Goal: Task Accomplishment & Management: Manage account settings

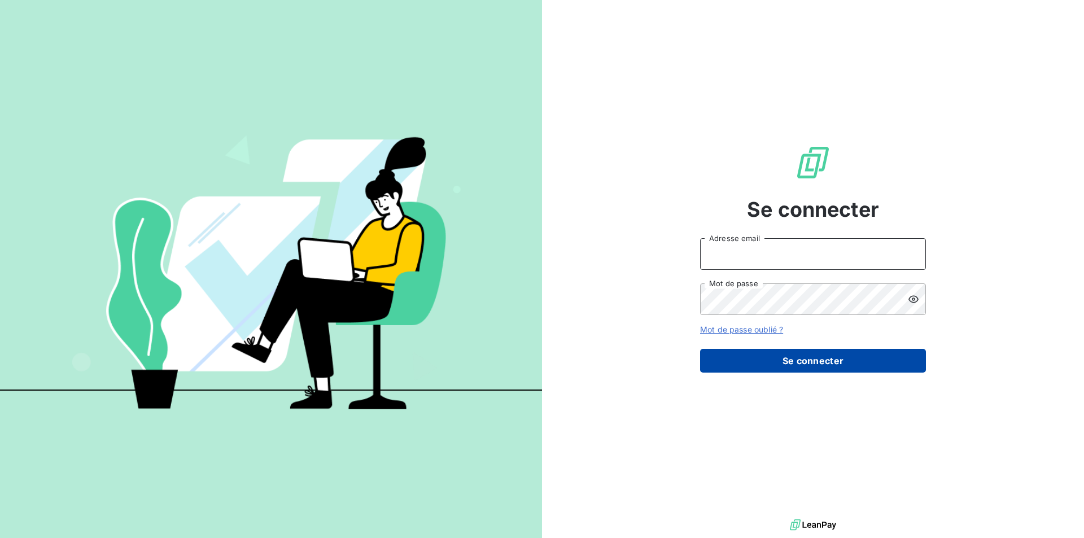
type input "[EMAIL_ADDRESS][DOMAIN_NAME]"
click at [805, 358] on button "Se connecter" at bounding box center [813, 361] width 226 height 24
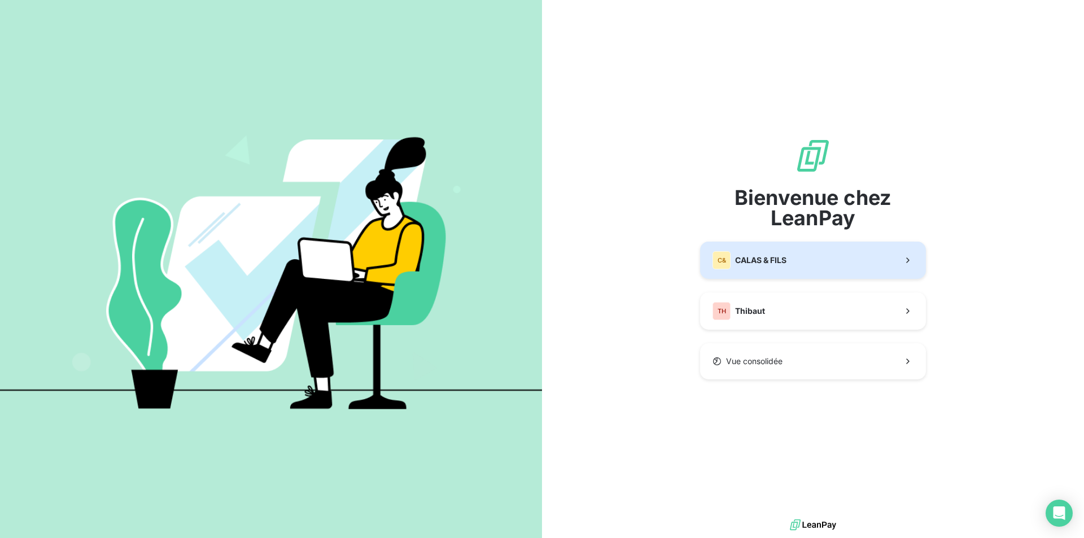
click at [757, 265] on span "CALAS & FILS" at bounding box center [760, 260] width 51 height 11
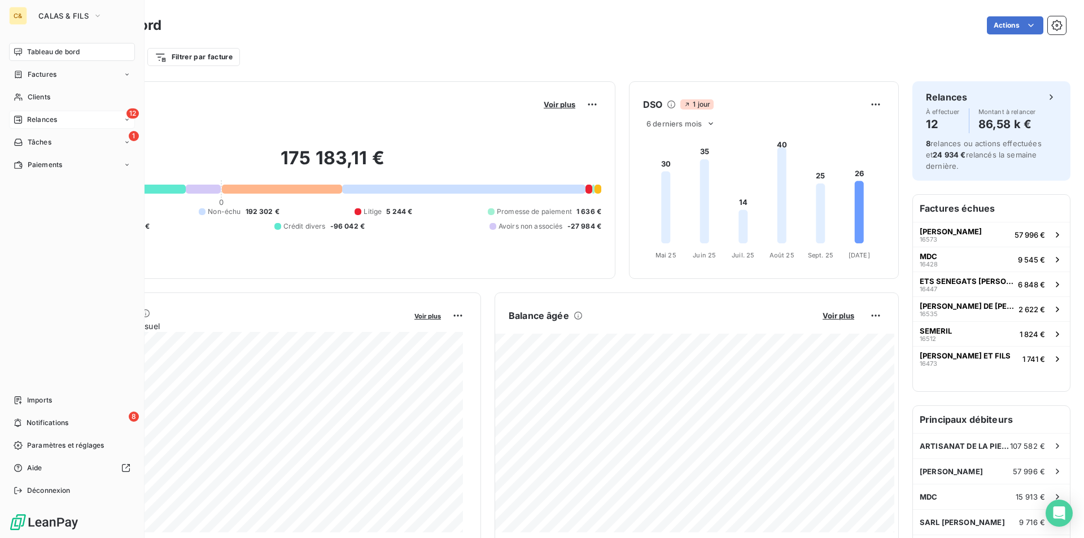
click at [25, 120] on div "Relances" at bounding box center [35, 120] width 43 height 10
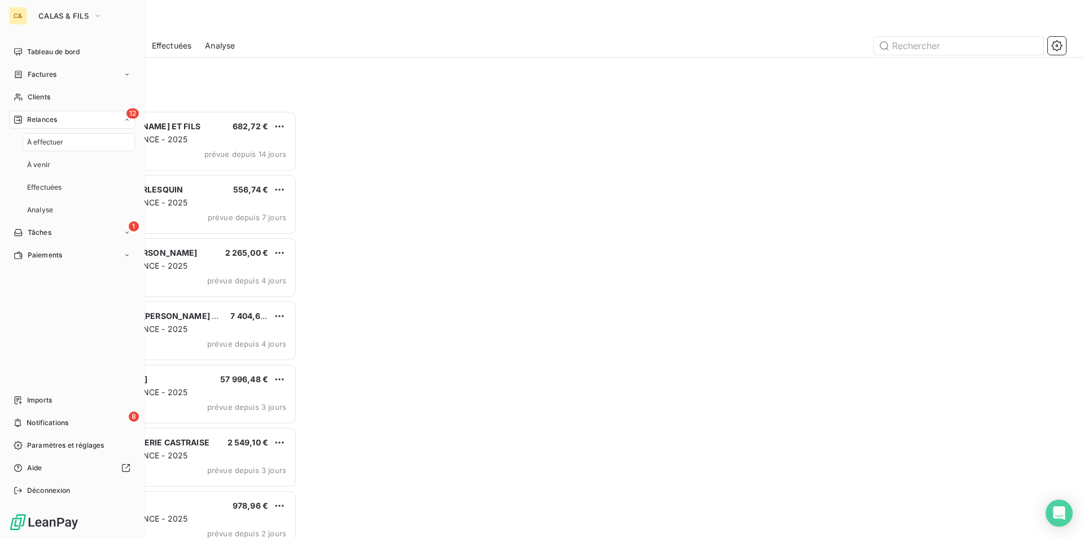
scroll to position [419, 234]
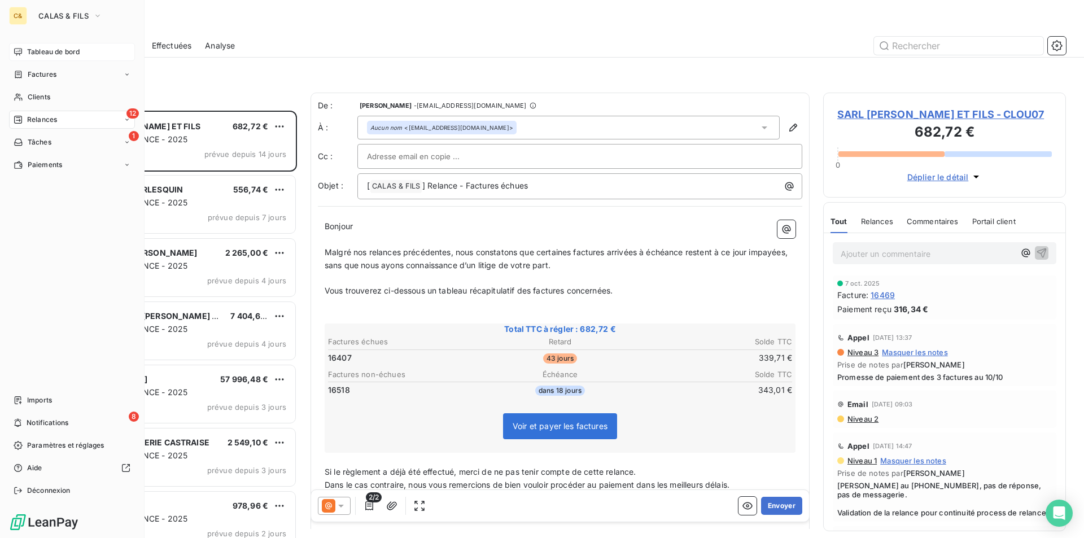
click at [44, 56] on span "Tableau de bord" at bounding box center [53, 52] width 52 height 10
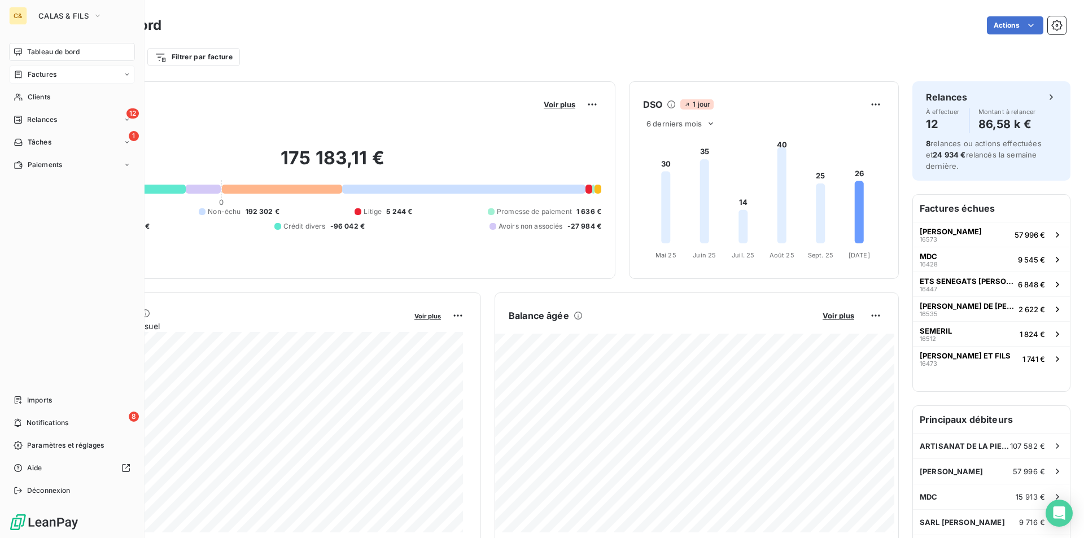
drag, startPoint x: 38, startPoint y: 78, endPoint x: 51, endPoint y: 78, distance: 12.4
click at [38, 78] on span "Factures" at bounding box center [42, 74] width 29 height 10
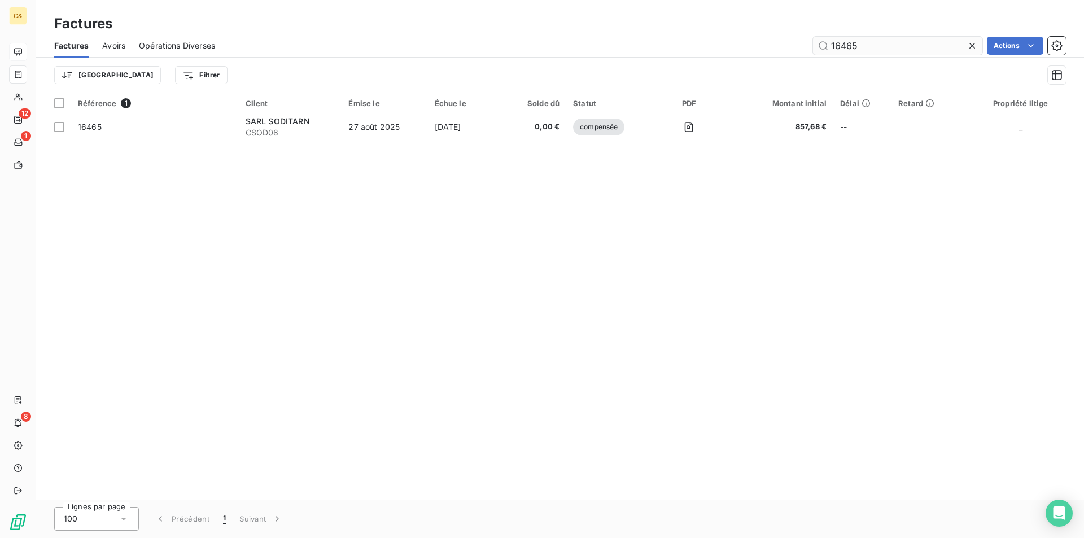
drag, startPoint x: 862, startPoint y: 46, endPoint x: 828, endPoint y: 45, distance: 34.5
click at [828, 45] on input "16465" at bounding box center [897, 46] width 169 height 18
type input "16463"
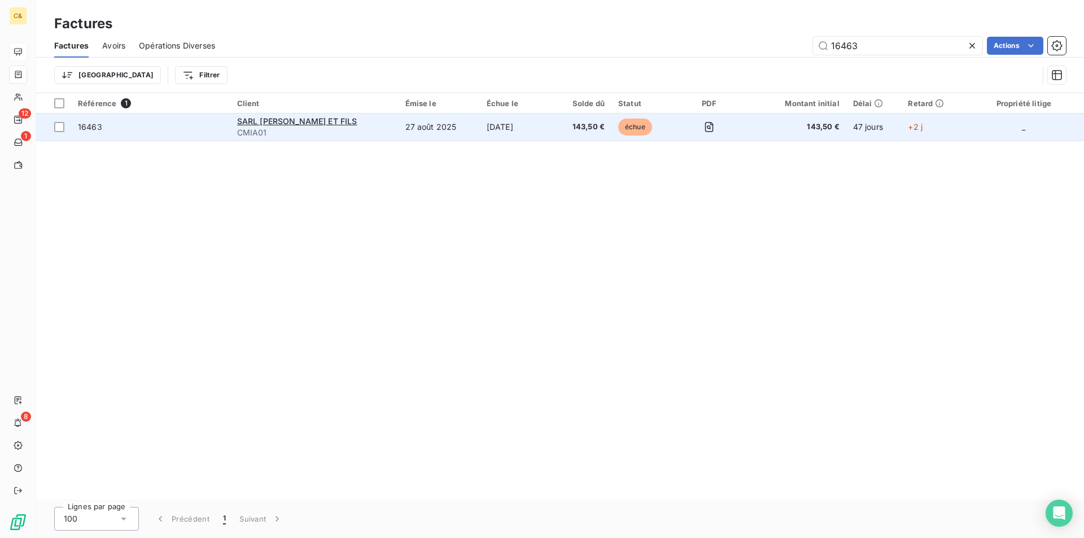
click at [448, 130] on td "27 août 2025" at bounding box center [438, 126] width 81 height 27
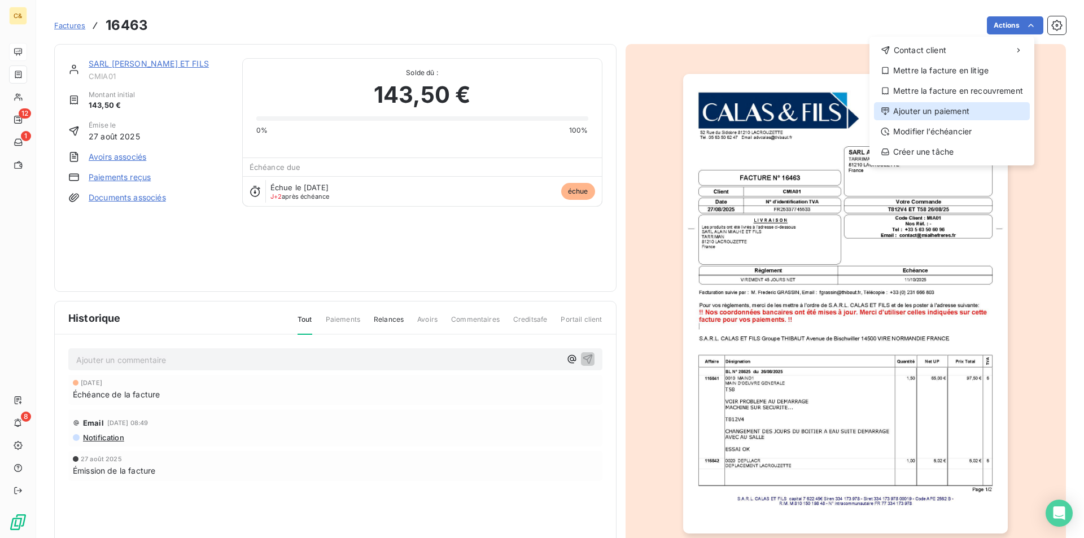
click at [936, 109] on div "Ajouter un paiement" at bounding box center [952, 111] width 156 height 18
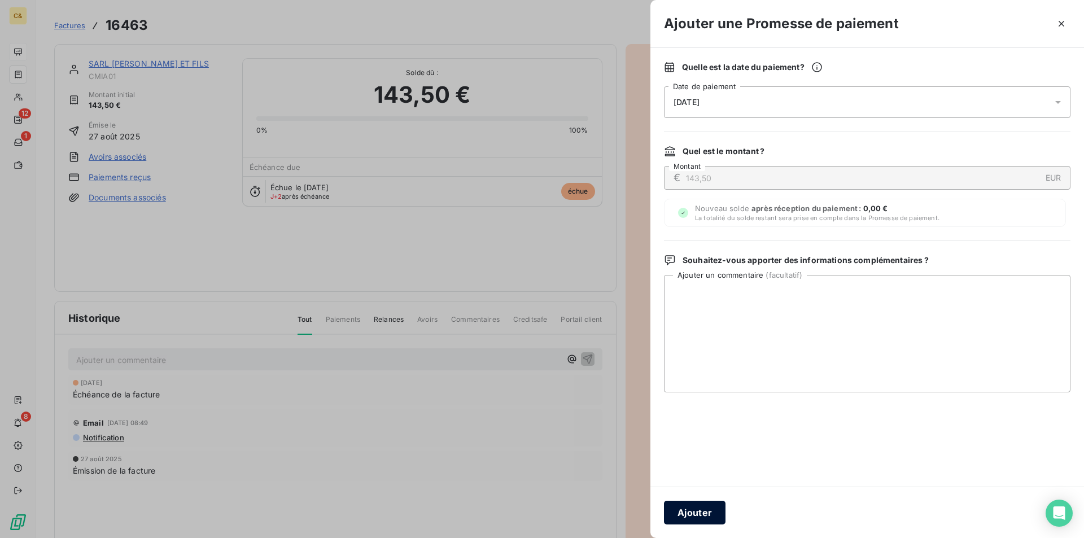
click at [711, 511] on button "Ajouter" at bounding box center [695, 513] width 62 height 24
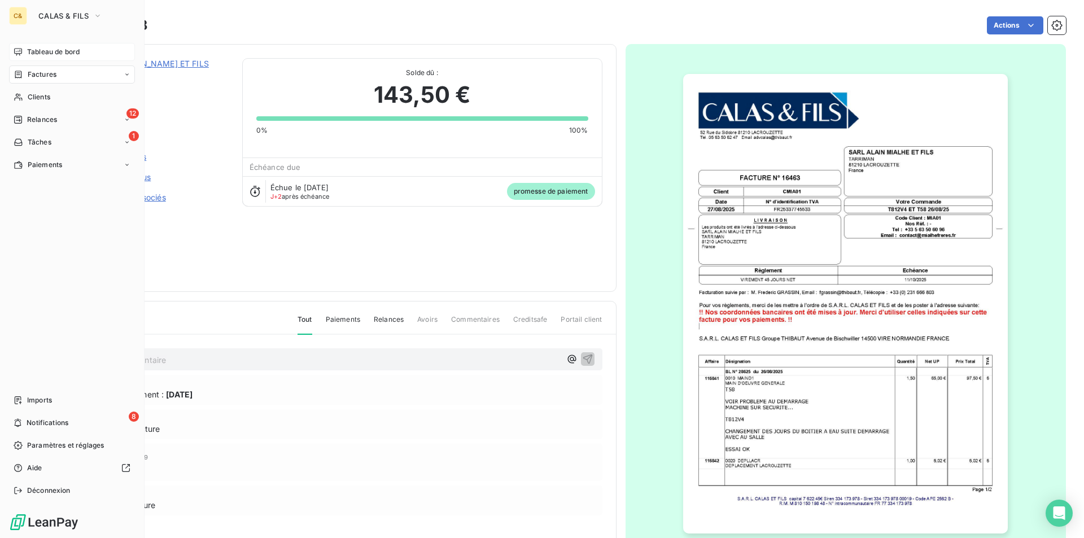
drag, startPoint x: 40, startPoint y: 77, endPoint x: 50, endPoint y: 77, distance: 10.2
click at [40, 77] on span "Factures" at bounding box center [42, 74] width 29 height 10
click at [55, 52] on span "Tableau de bord" at bounding box center [53, 52] width 52 height 10
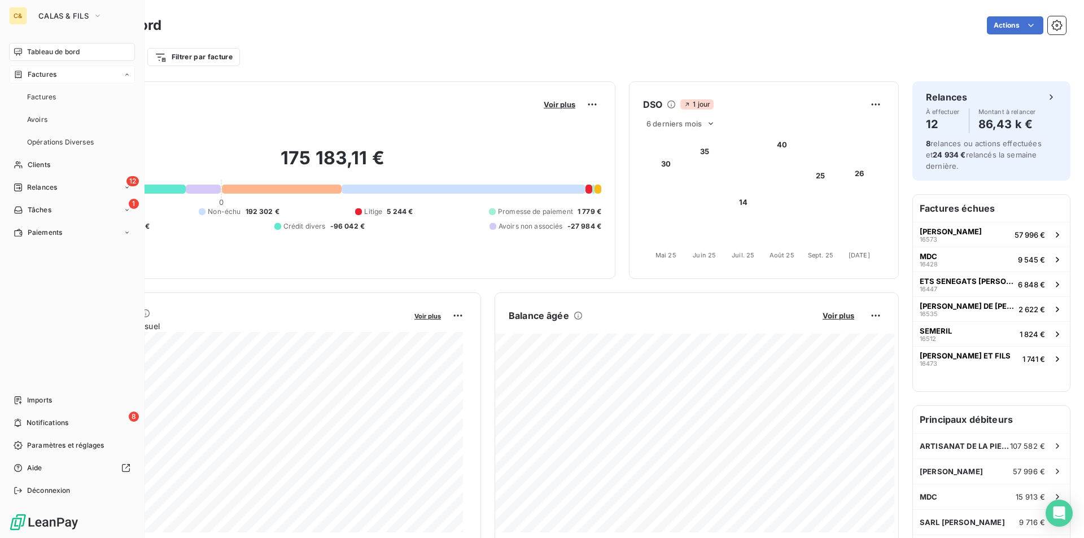
click at [47, 76] on span "Factures" at bounding box center [42, 74] width 29 height 10
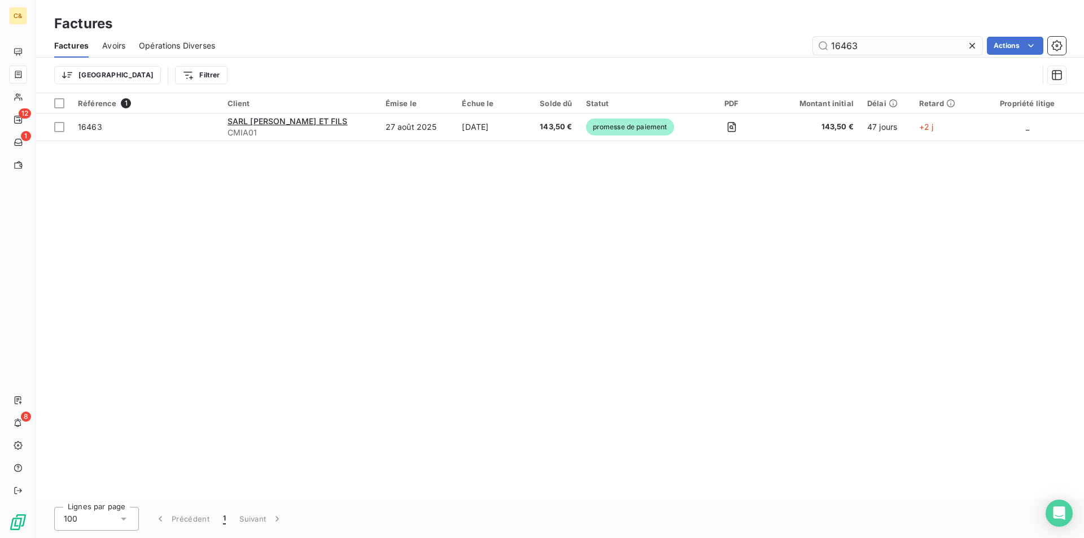
drag, startPoint x: 866, startPoint y: 46, endPoint x: 847, endPoint y: 48, distance: 19.3
click at [847, 48] on input "16463" at bounding box center [897, 46] width 169 height 18
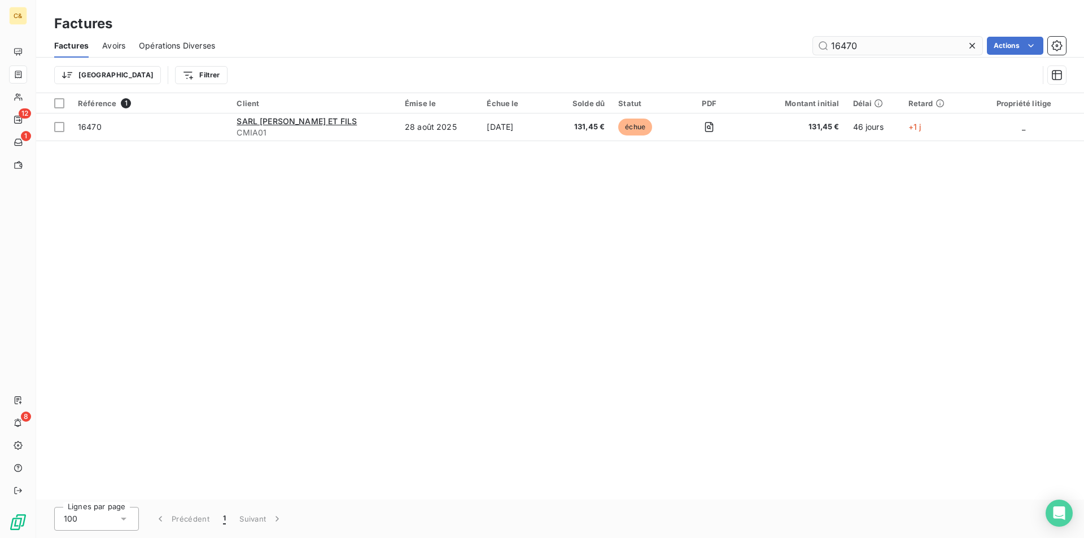
type input "16470"
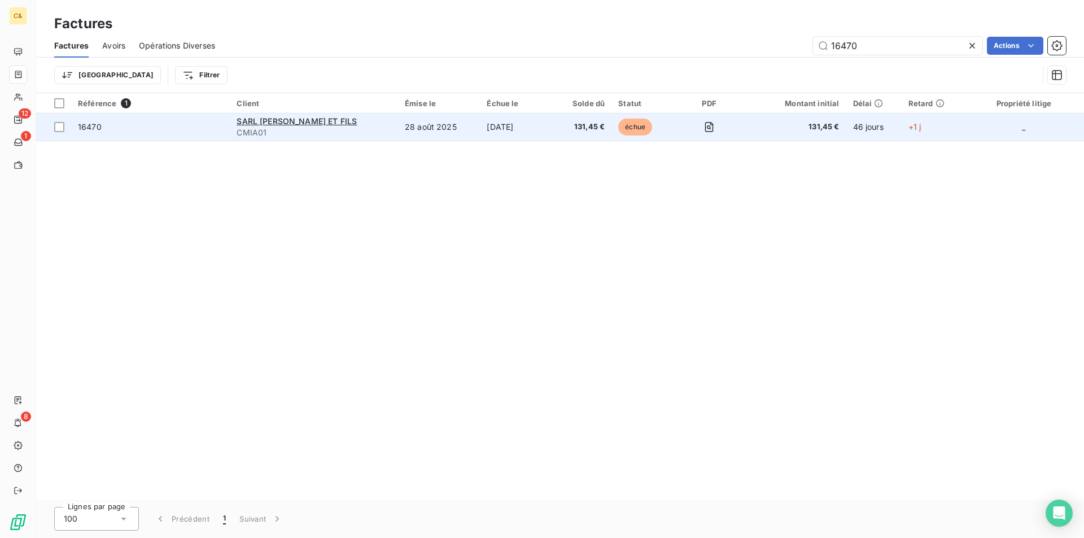
click at [549, 130] on td "[DATE]" at bounding box center [517, 126] width 74 height 27
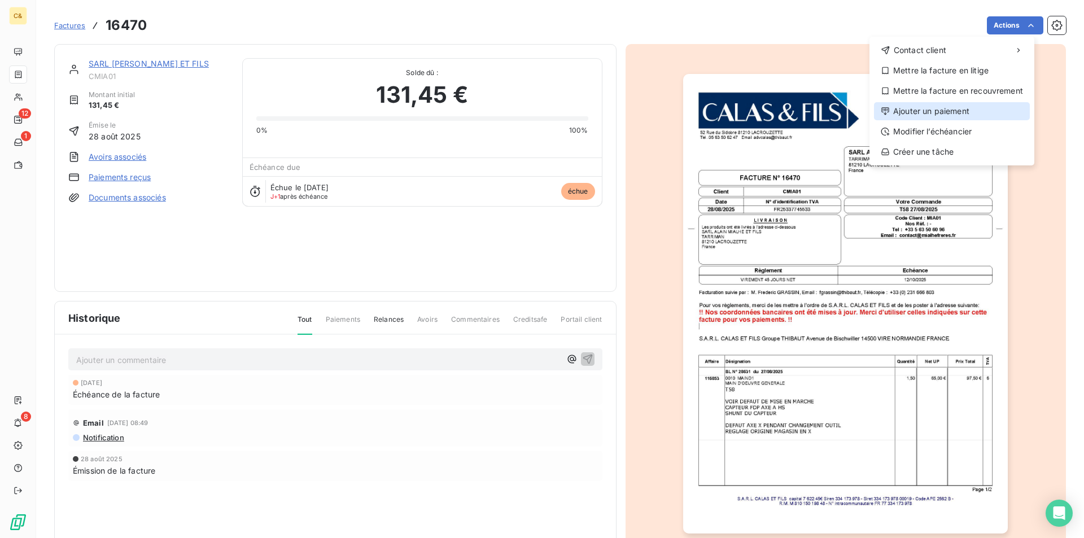
click at [944, 111] on div "Ajouter un paiement" at bounding box center [952, 111] width 156 height 18
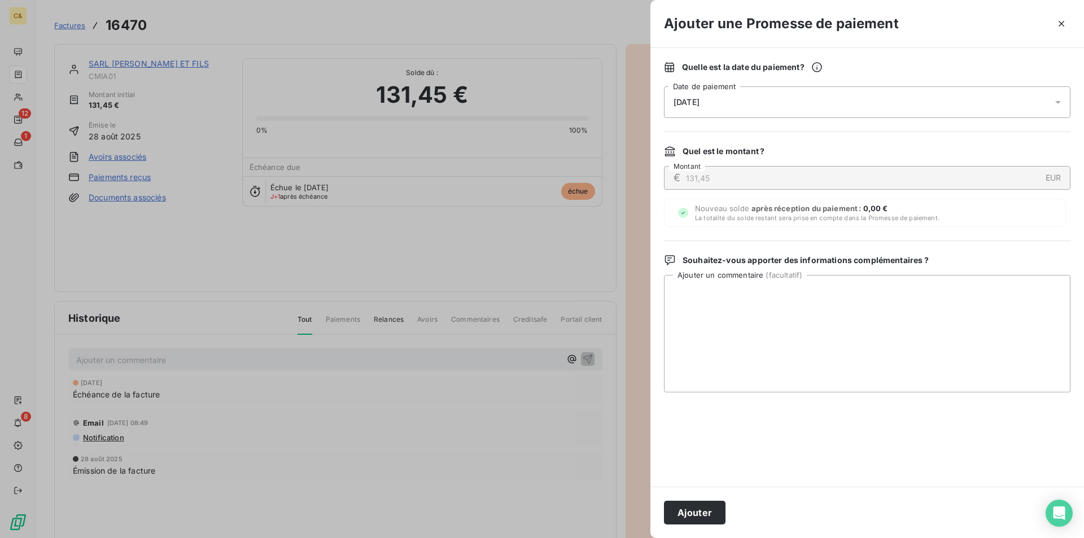
drag, startPoint x: 708, startPoint y: 504, endPoint x: 730, endPoint y: 497, distance: 23.0
click at [708, 504] on button "Ajouter" at bounding box center [695, 513] width 62 height 24
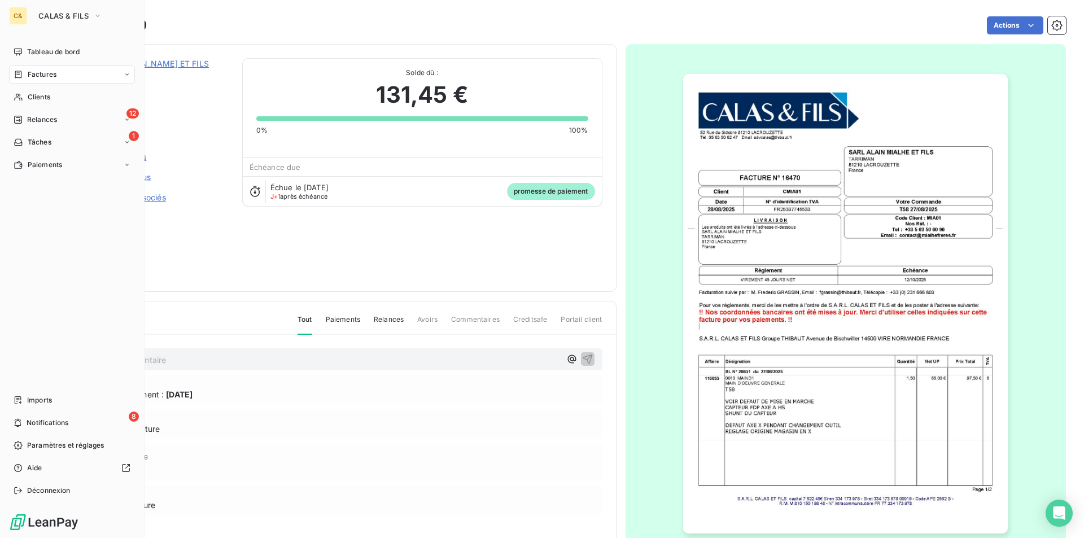
click at [36, 81] on div "Factures" at bounding box center [72, 74] width 126 height 18
click at [24, 55] on div "Tableau de bord" at bounding box center [72, 52] width 126 height 18
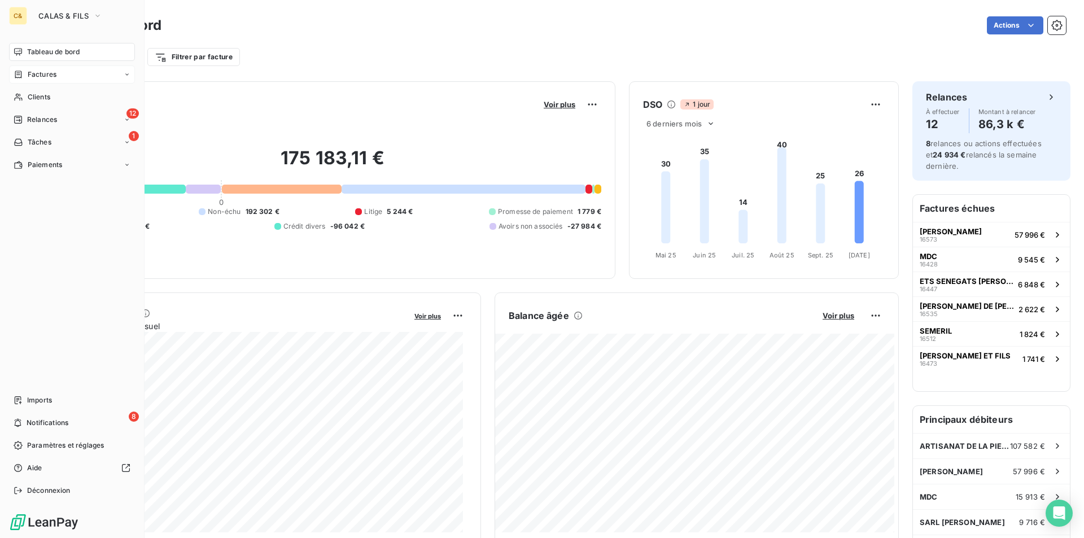
click at [56, 76] on div "Factures" at bounding box center [72, 74] width 126 height 18
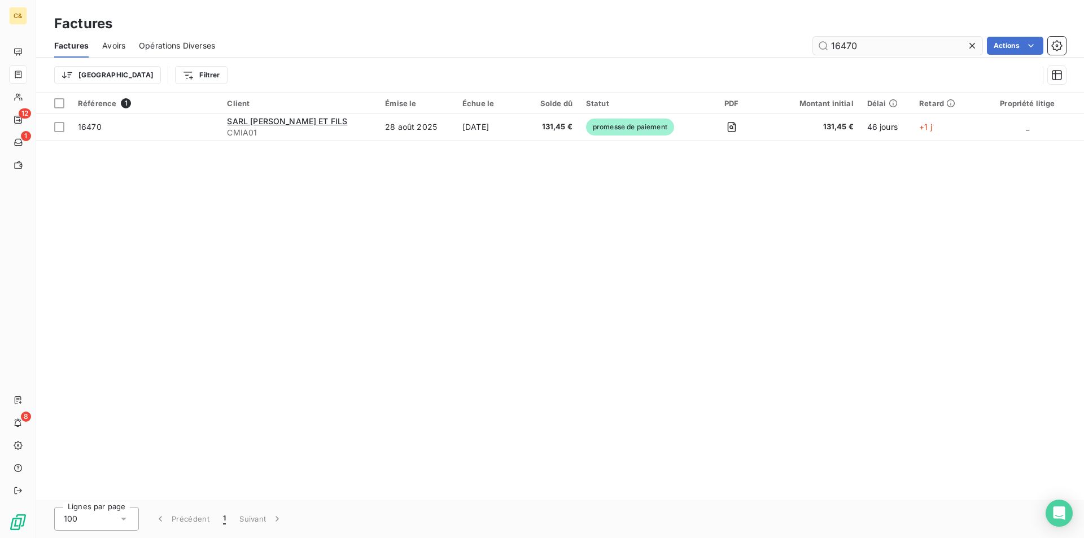
drag, startPoint x: 871, startPoint y: 43, endPoint x: 840, endPoint y: 47, distance: 30.7
click at [841, 48] on input "16470" at bounding box center [897, 46] width 169 height 18
type input "16604"
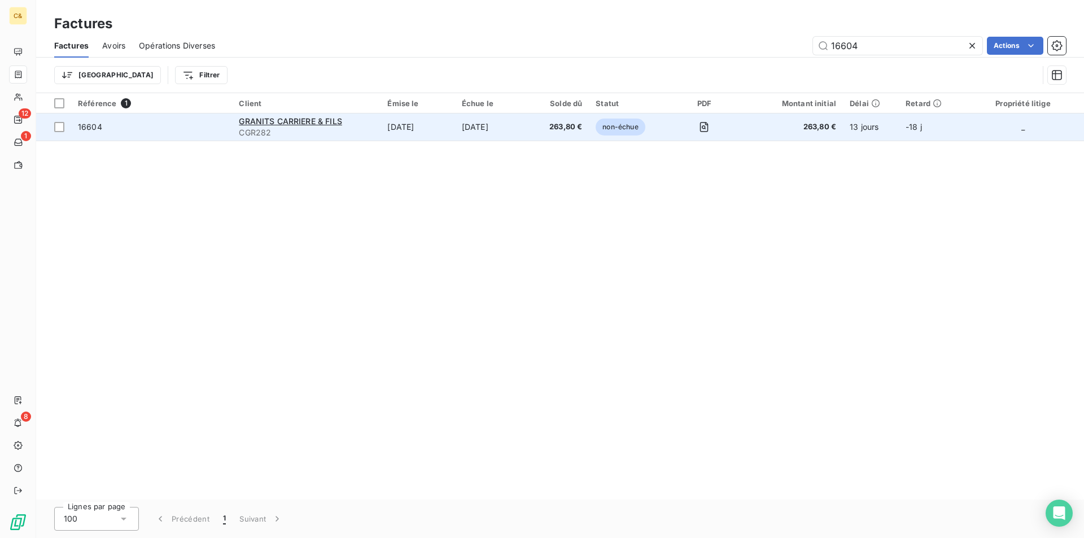
click at [551, 135] on td "263,80 €" at bounding box center [559, 126] width 59 height 27
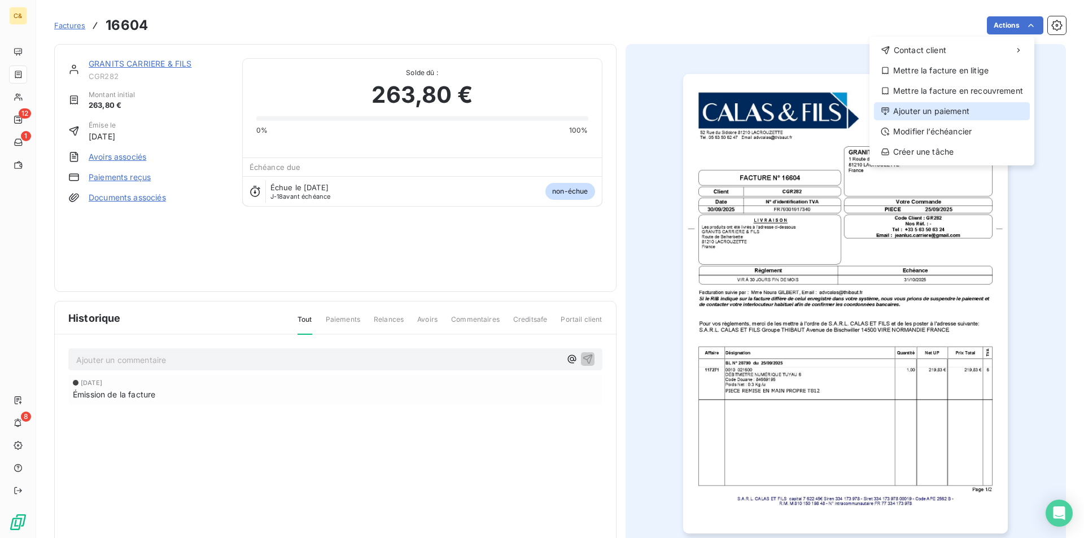
click at [923, 109] on div "Ajouter un paiement" at bounding box center [952, 111] width 156 height 18
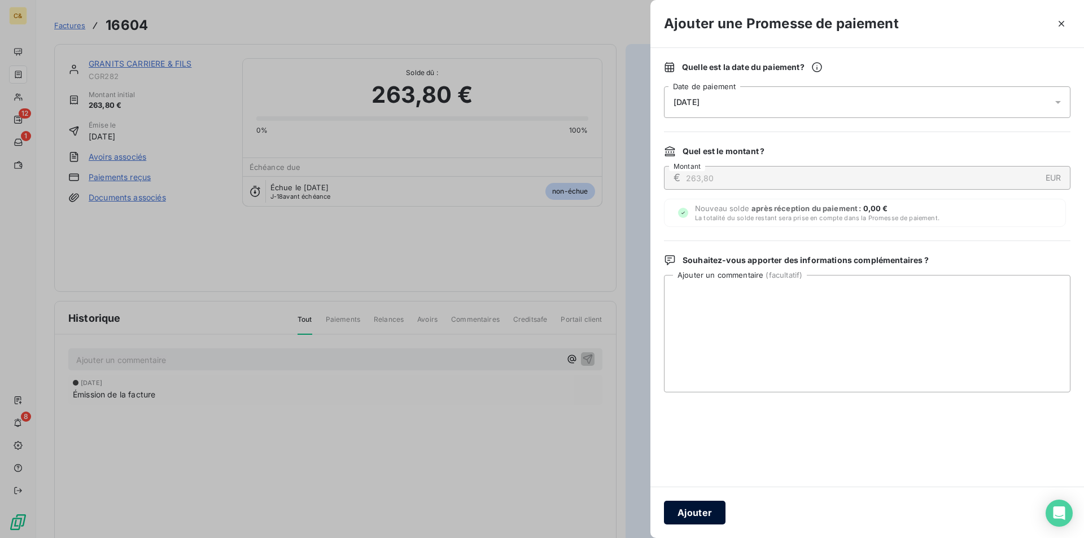
click at [689, 519] on button "Ajouter" at bounding box center [695, 513] width 62 height 24
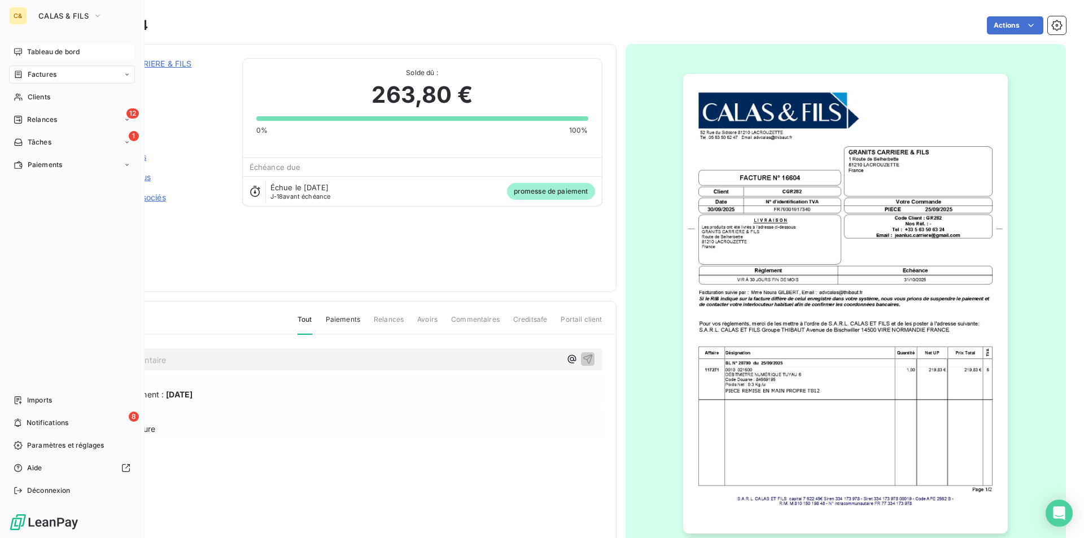
drag, startPoint x: 32, startPoint y: 51, endPoint x: 36, endPoint y: 58, distance: 8.1
click at [32, 51] on span "Tableau de bord" at bounding box center [53, 52] width 52 height 10
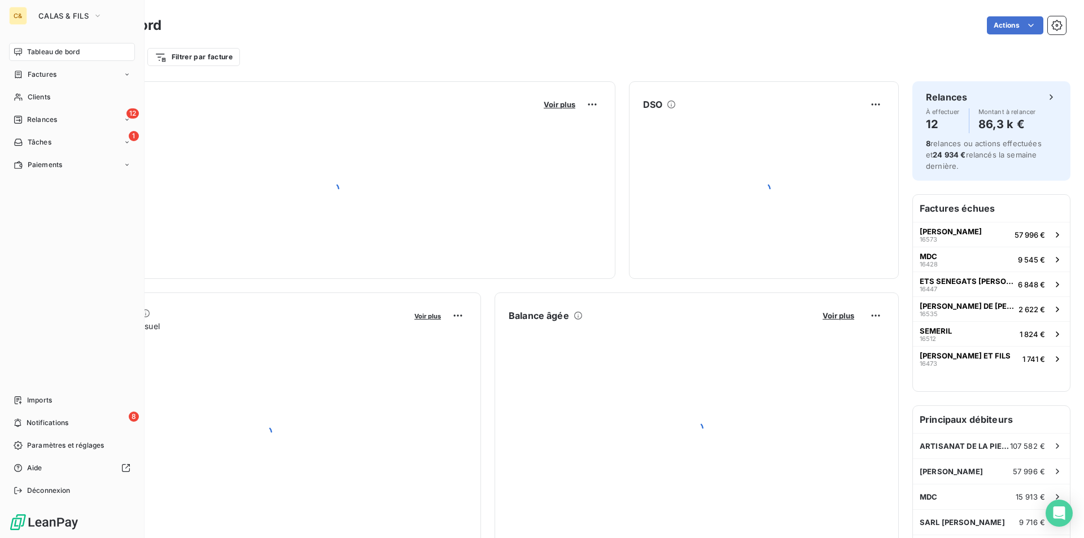
click at [48, 73] on span "Factures" at bounding box center [42, 74] width 29 height 10
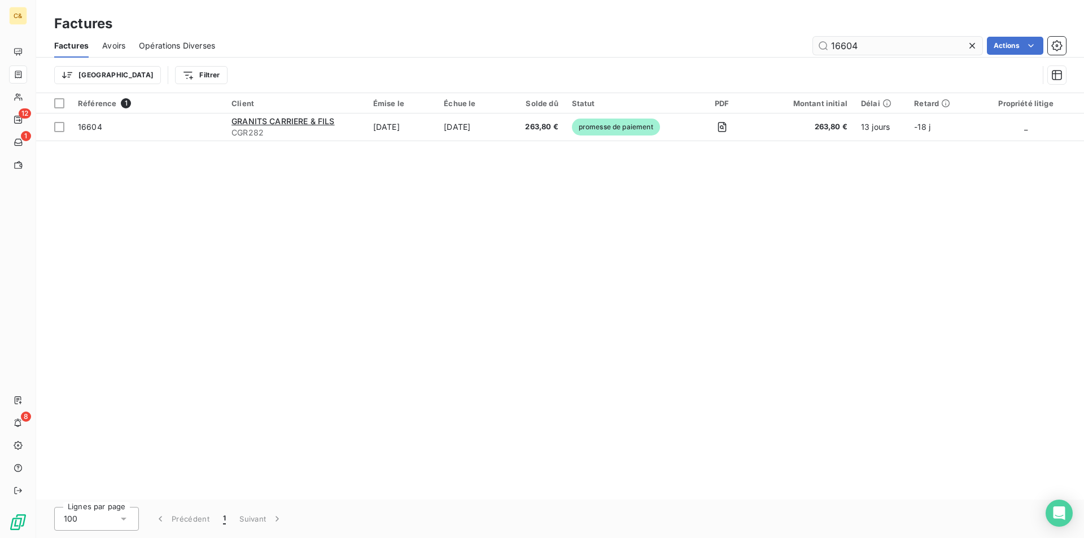
drag, startPoint x: 861, startPoint y: 43, endPoint x: 830, endPoint y: 49, distance: 32.0
click at [830, 49] on input "16604" at bounding box center [897, 46] width 169 height 18
type input "16535"
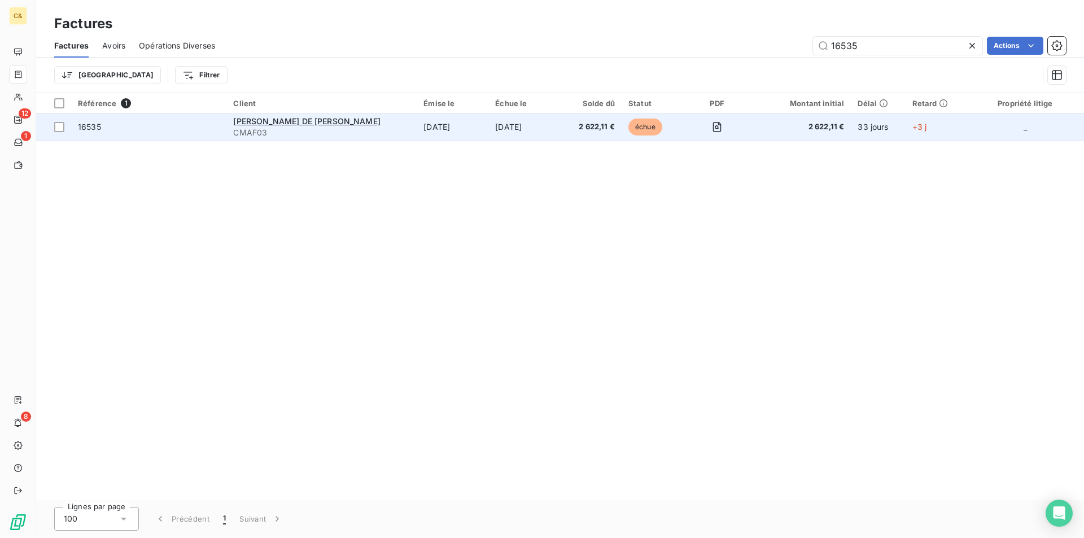
click at [573, 118] on td "2 622,11 €" at bounding box center [590, 126] width 61 height 27
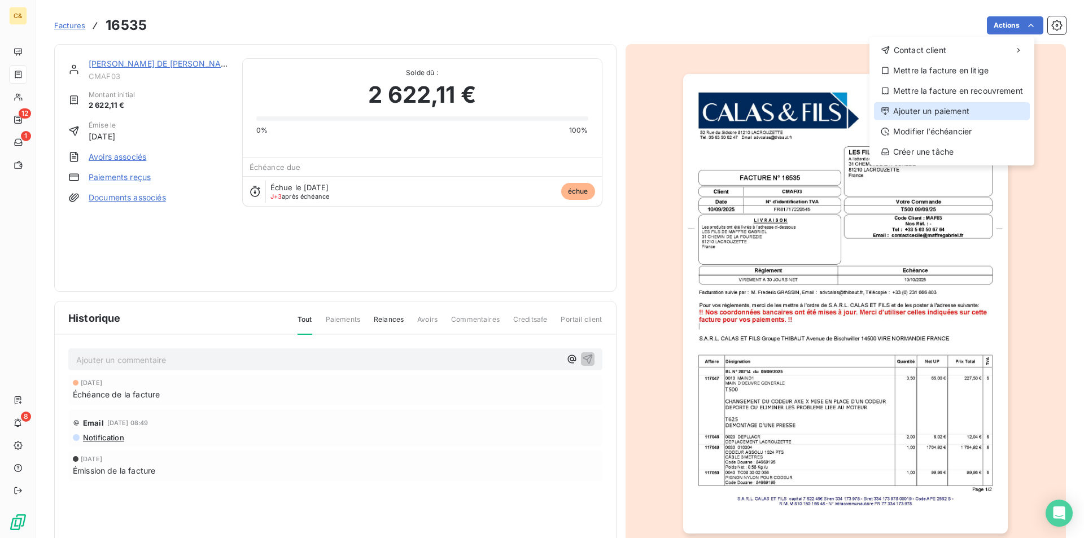
click at [931, 108] on div "Ajouter un paiement" at bounding box center [952, 111] width 156 height 18
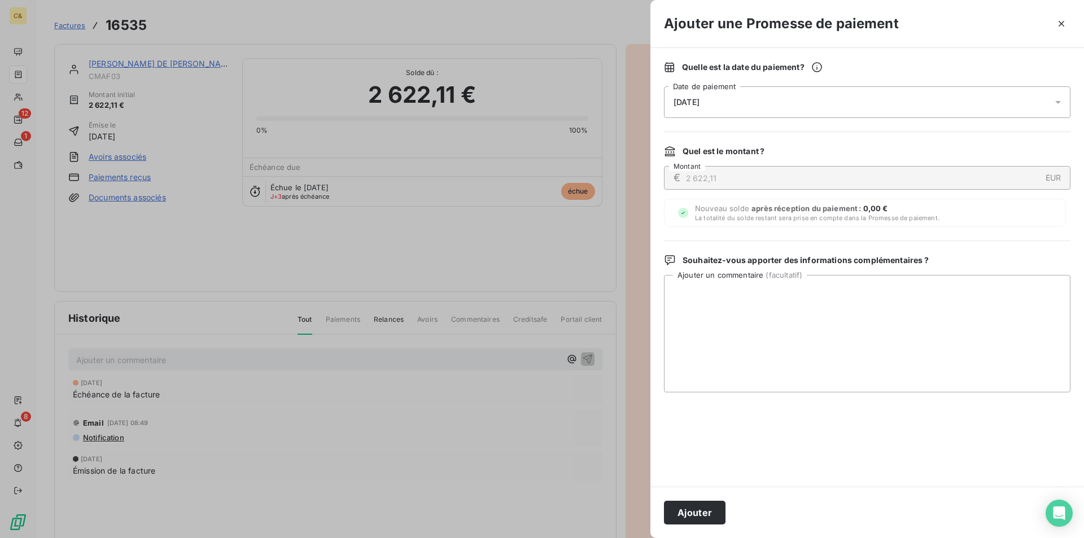
click at [707, 506] on button "Ajouter" at bounding box center [695, 513] width 62 height 24
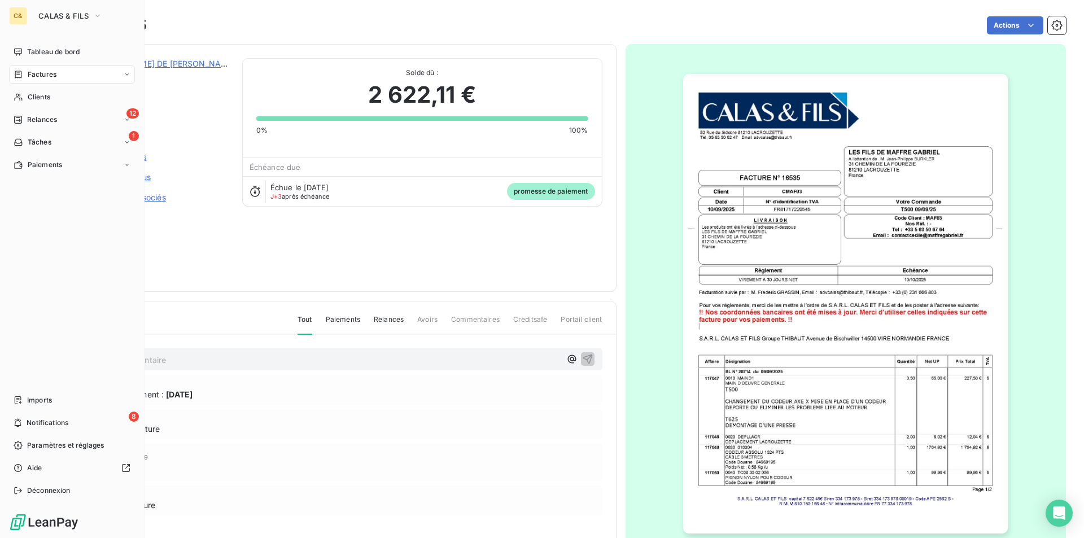
drag, startPoint x: 37, startPoint y: 50, endPoint x: 59, endPoint y: 81, distance: 38.1
click at [37, 50] on span "Tableau de bord" at bounding box center [53, 52] width 52 height 10
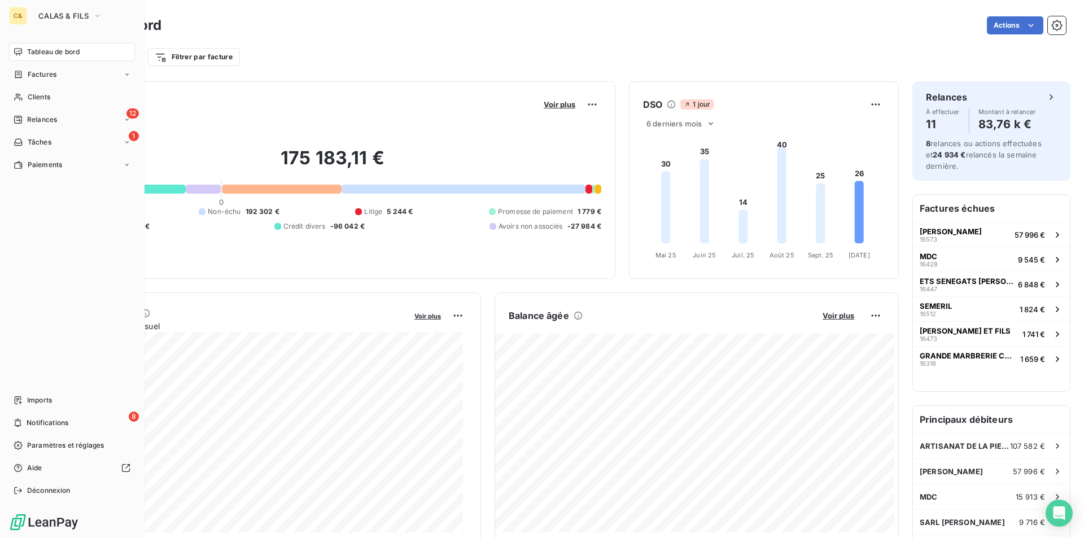
click at [55, 76] on span "Factures" at bounding box center [42, 74] width 29 height 10
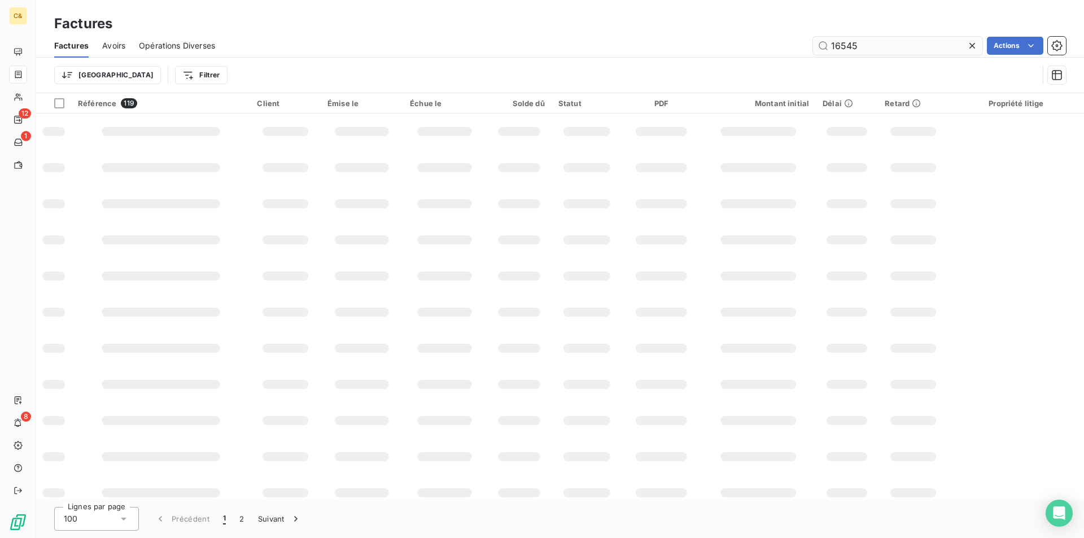
type input "16545"
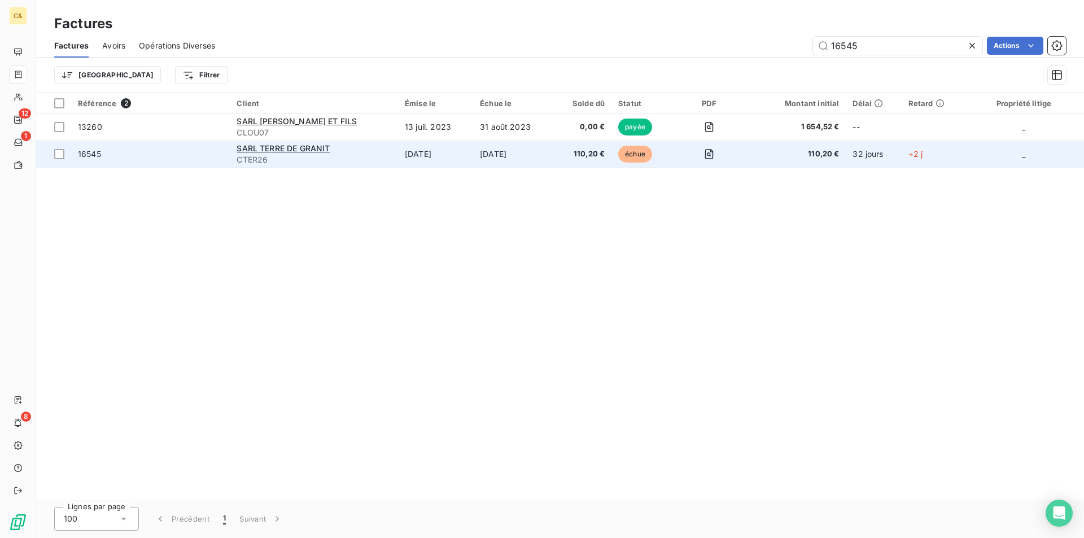
click at [372, 156] on td "SARL [PERSON_NAME] CTER26" at bounding box center [314, 154] width 168 height 27
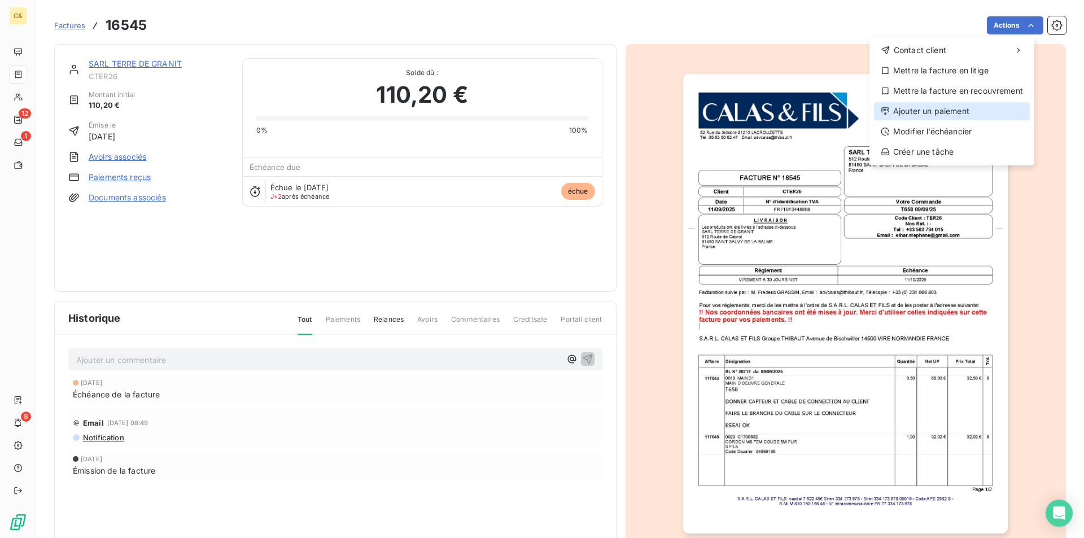
click at [918, 113] on div "Ajouter un paiement" at bounding box center [952, 111] width 156 height 18
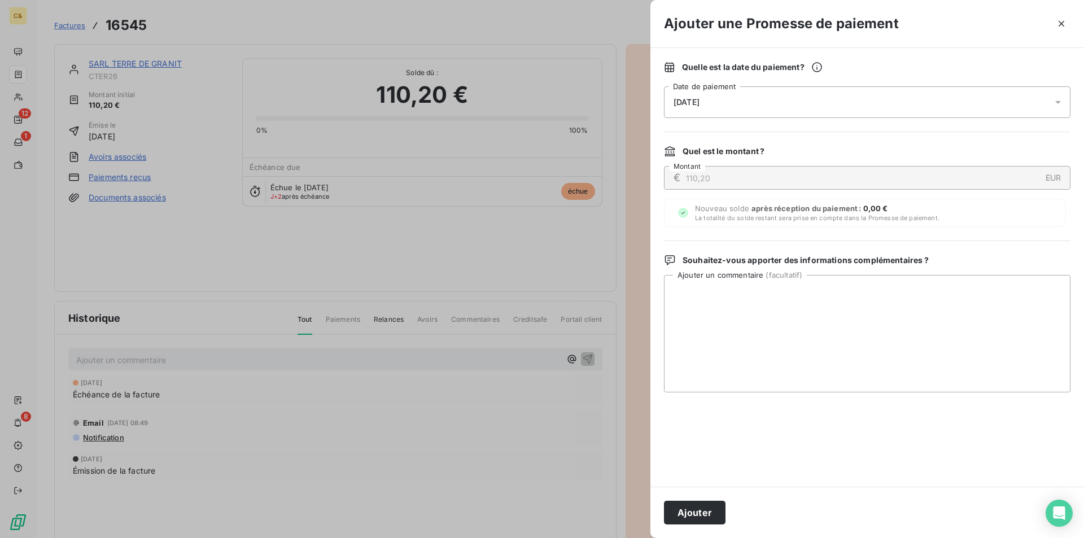
click at [692, 518] on button "Ajouter" at bounding box center [695, 513] width 62 height 24
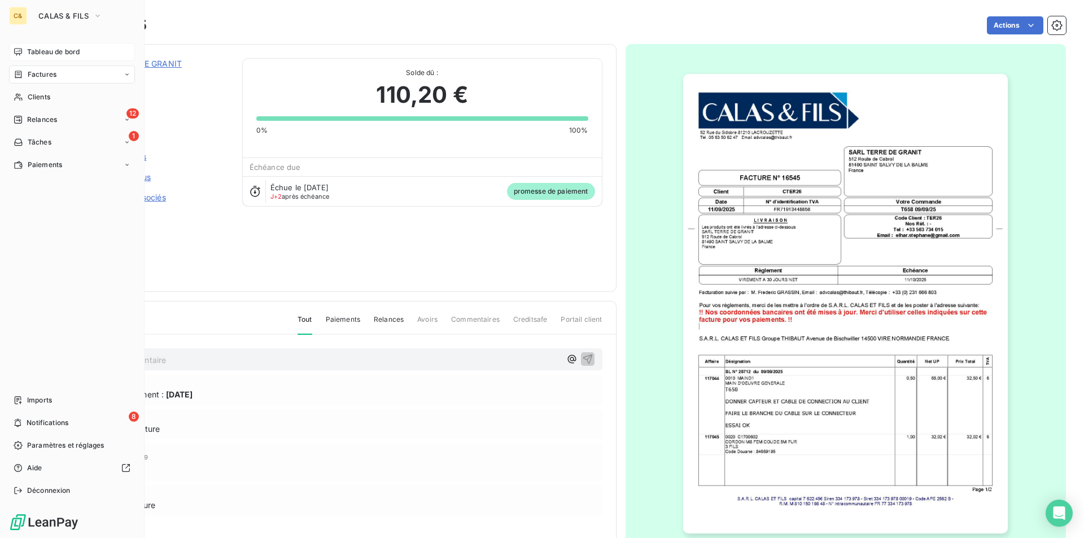
drag, startPoint x: 37, startPoint y: 50, endPoint x: 39, endPoint y: 56, distance: 6.1
click at [37, 50] on span "Tableau de bord" at bounding box center [53, 52] width 52 height 10
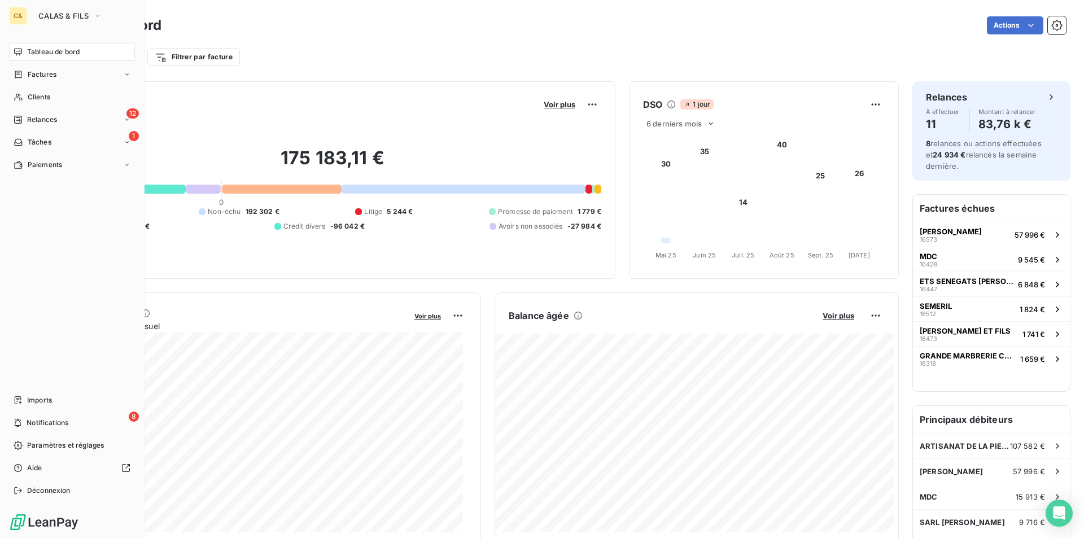
click at [50, 73] on span "Factures" at bounding box center [42, 74] width 29 height 10
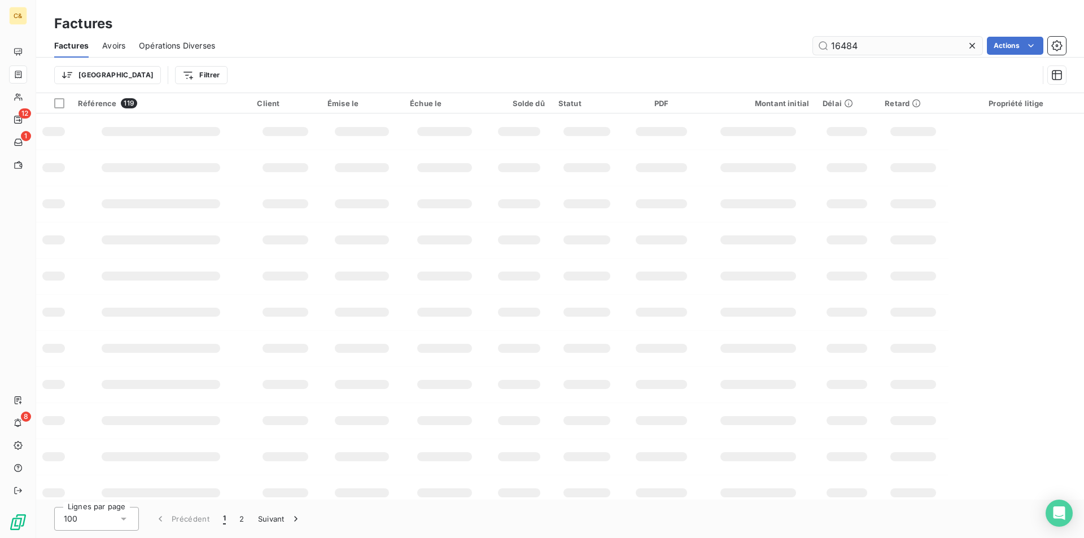
type input "16484"
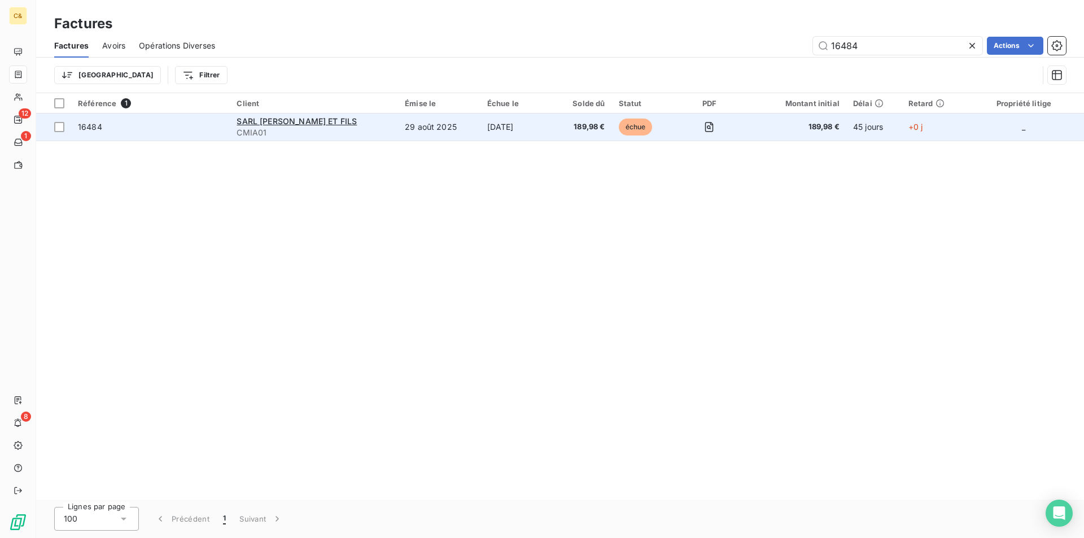
click at [555, 129] on td "189,98 €" at bounding box center [583, 126] width 58 height 27
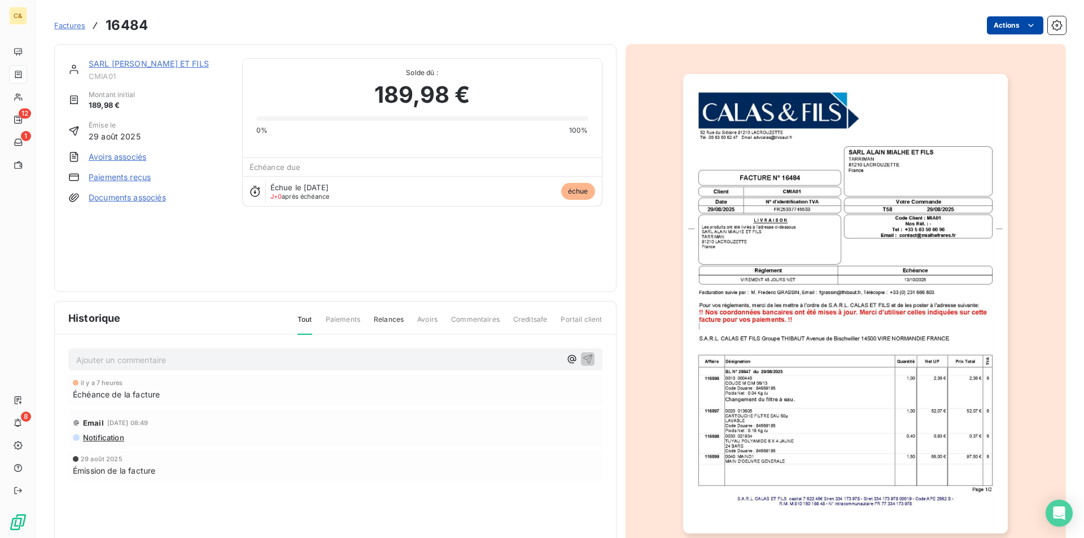
click at [1014, 25] on html "C& 12 1 8 Factures 16484 Actions SARL [PERSON_NAME] ET FILS CMIA01 Montant init…" at bounding box center [542, 269] width 1084 height 538
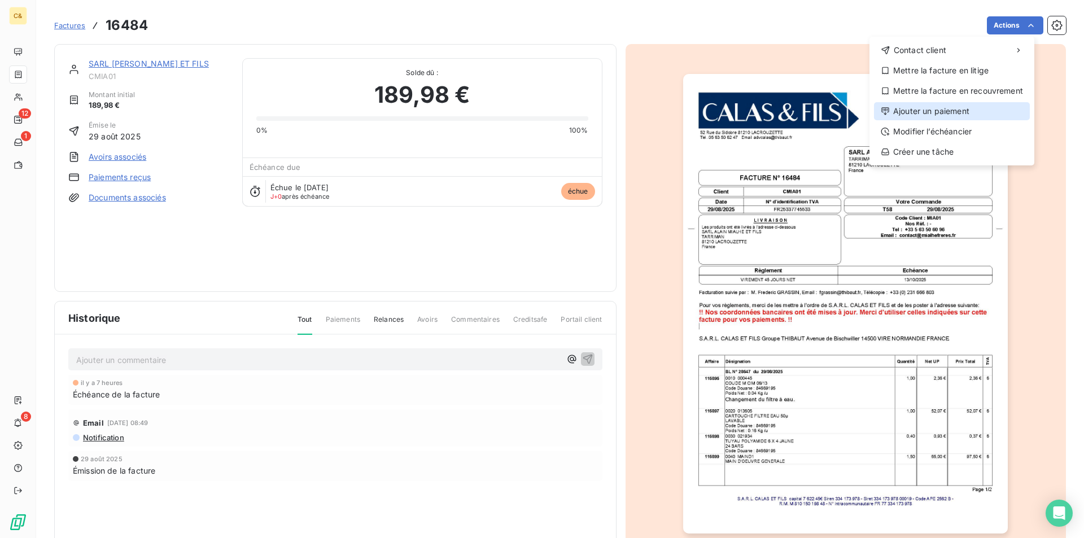
click at [931, 111] on div "Ajouter un paiement" at bounding box center [952, 111] width 156 height 18
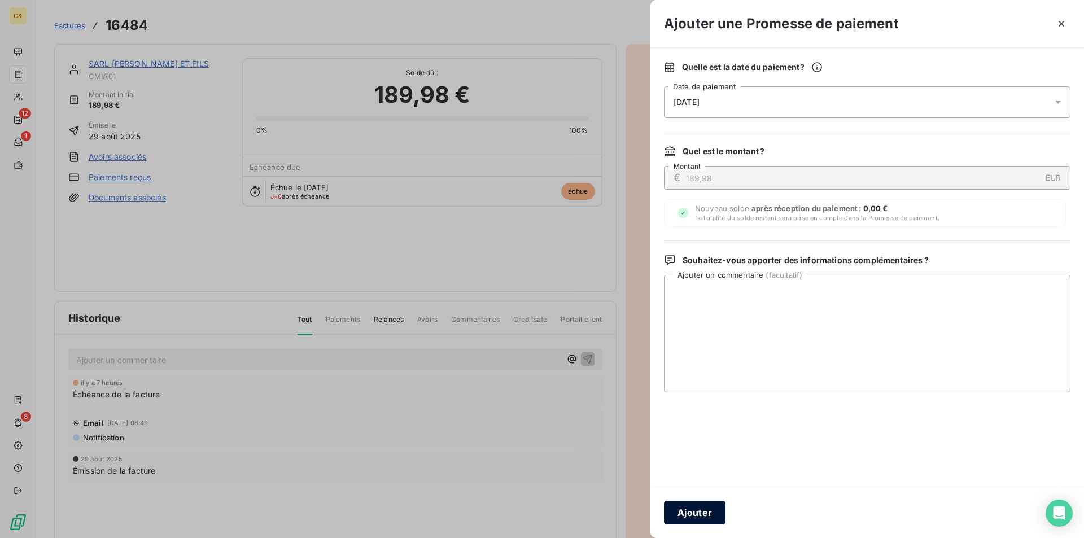
click at [695, 514] on button "Ajouter" at bounding box center [695, 513] width 62 height 24
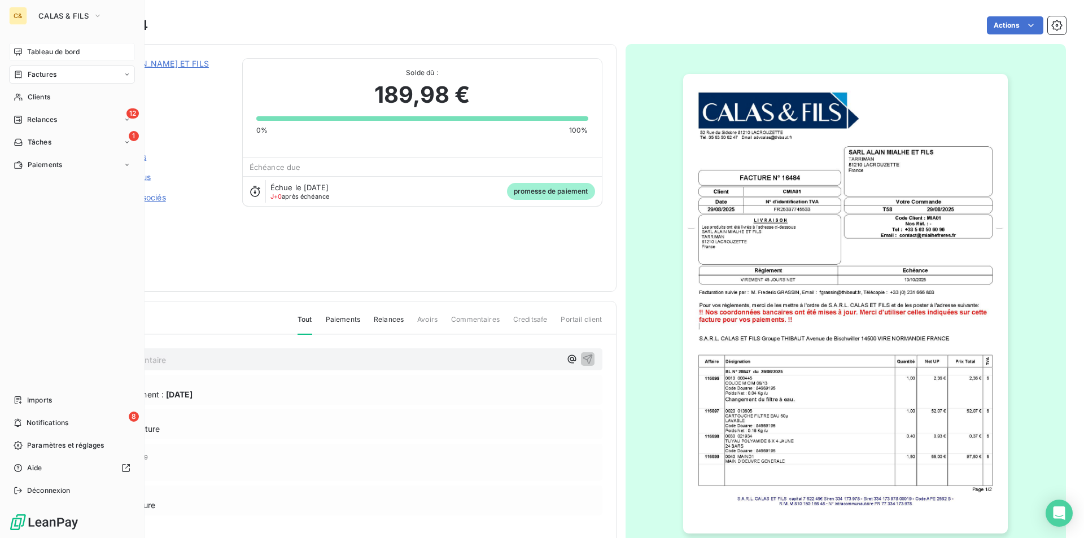
click at [33, 52] on span "Tableau de bord" at bounding box center [53, 52] width 52 height 10
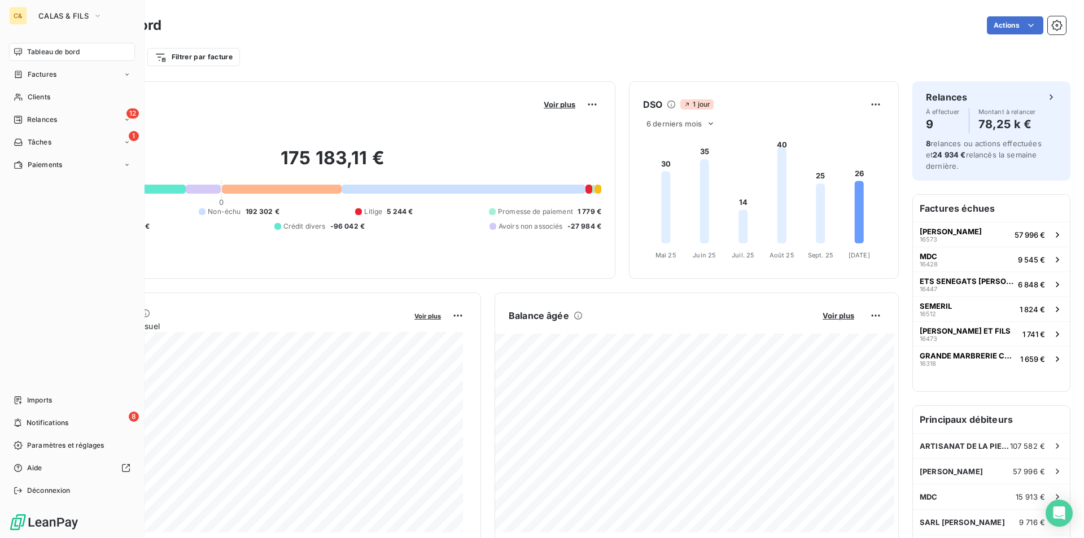
click at [45, 74] on span "Factures" at bounding box center [42, 74] width 29 height 10
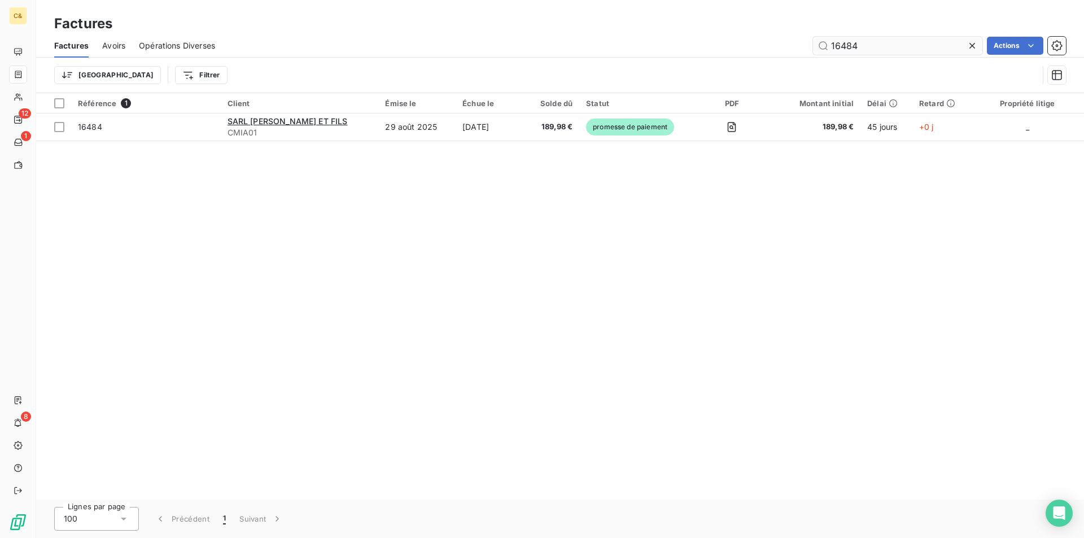
click at [871, 43] on input "16484" at bounding box center [897, 46] width 169 height 18
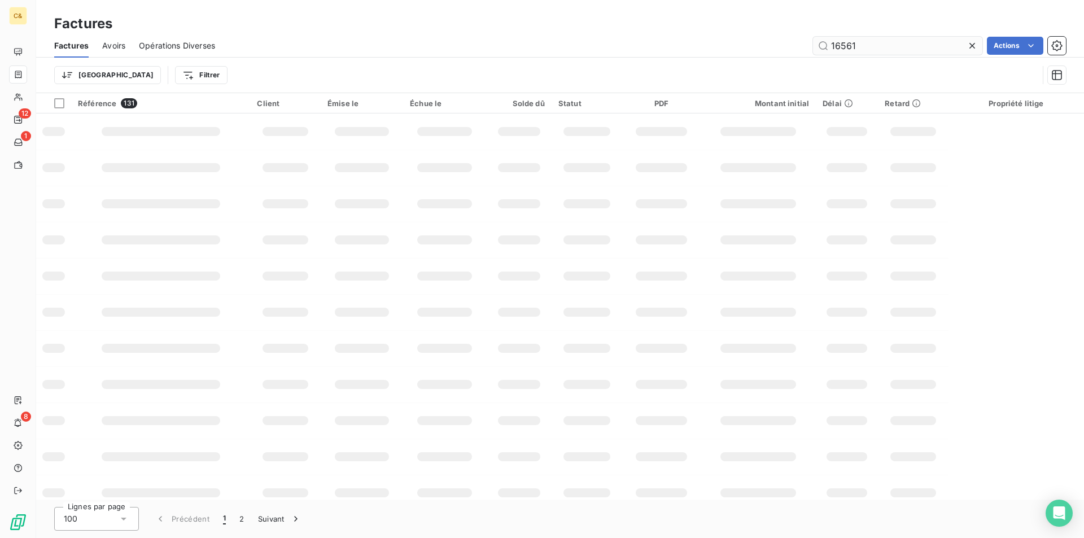
type input "16561"
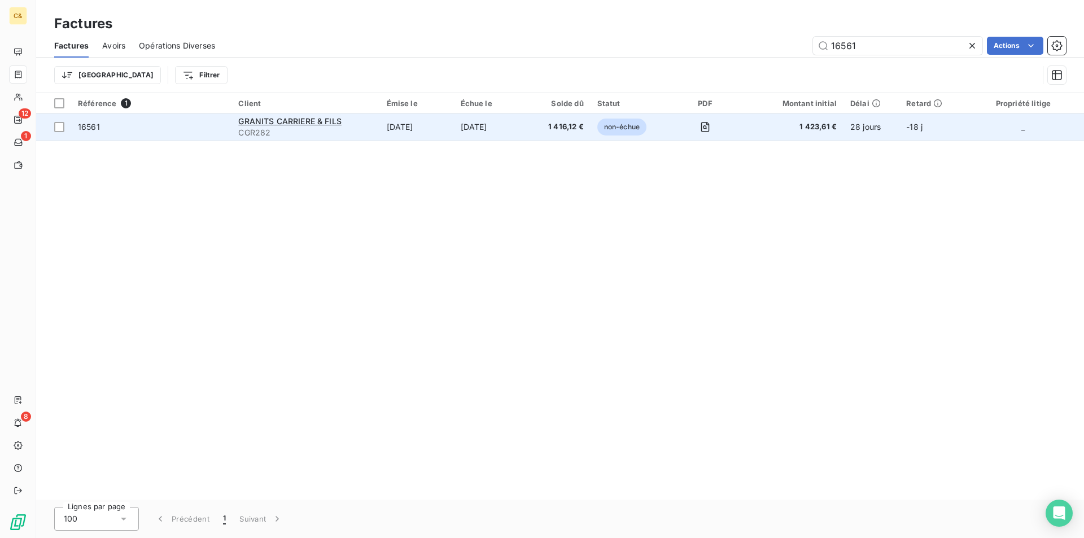
click at [541, 126] on td "1 416,12 €" at bounding box center [559, 126] width 62 height 27
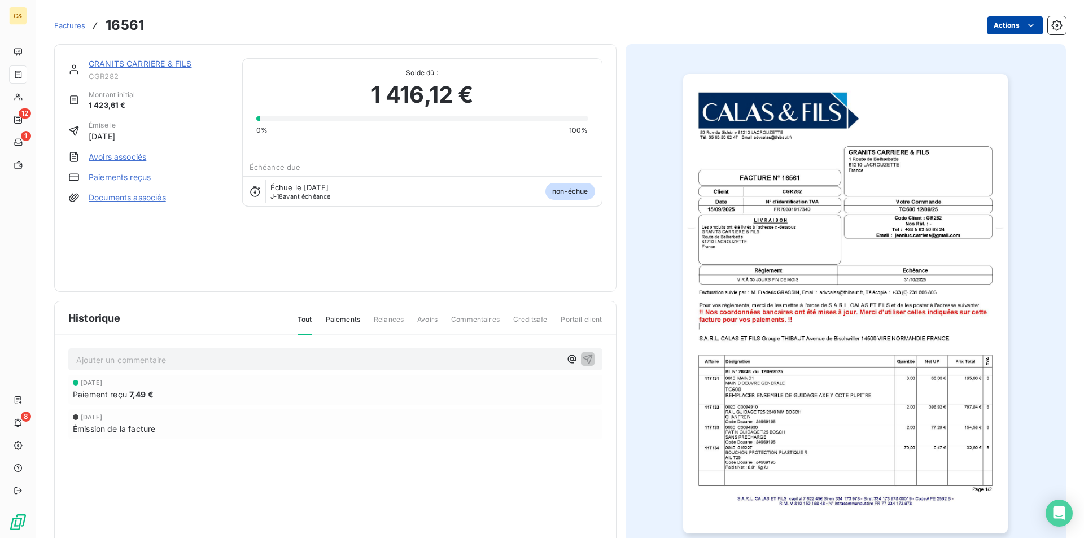
click at [1023, 33] on html "C& 12 1 8 Factures 16561 Actions GRANITS [PERSON_NAME] & FILS CGR282 Montant in…" at bounding box center [542, 269] width 1084 height 538
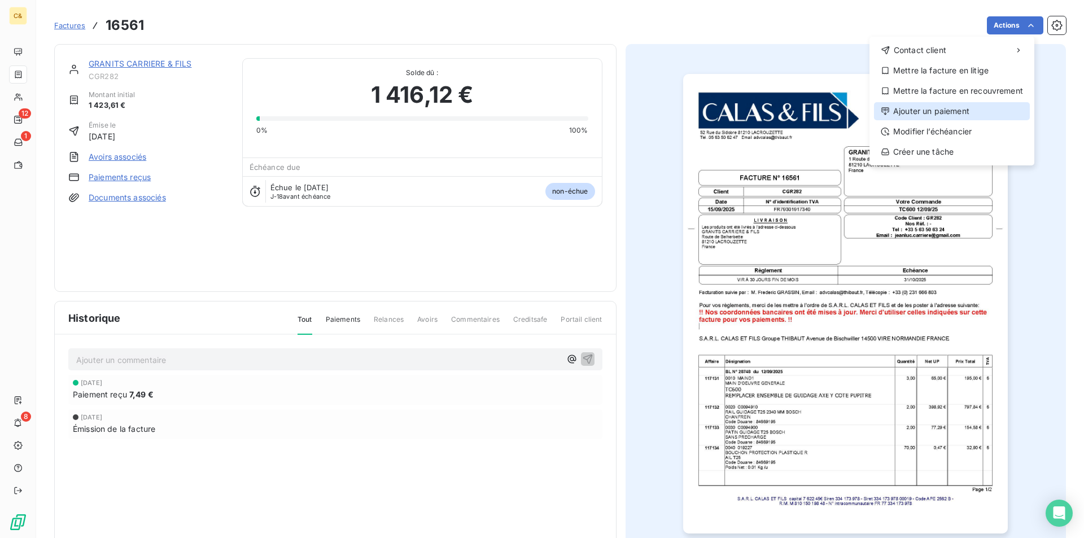
click at [957, 112] on div "Ajouter un paiement" at bounding box center [952, 111] width 156 height 18
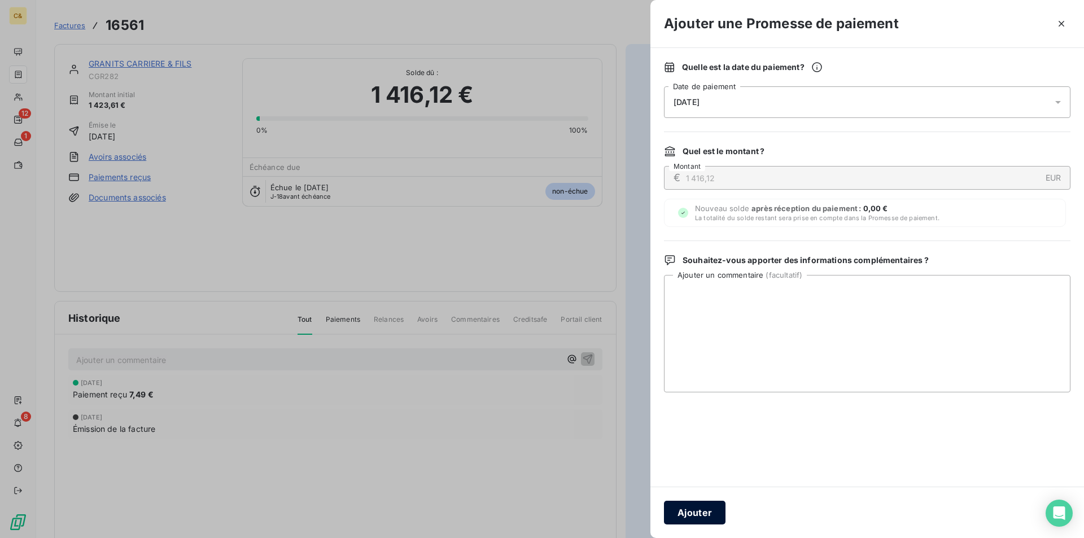
click at [703, 516] on button "Ajouter" at bounding box center [695, 513] width 62 height 24
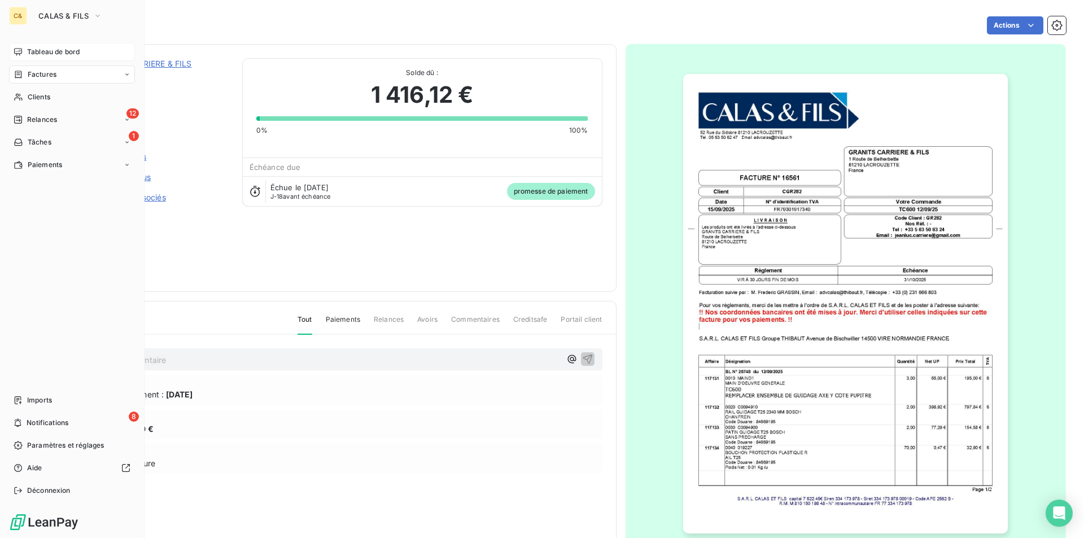
click at [34, 54] on span "Tableau de bord" at bounding box center [53, 52] width 52 height 10
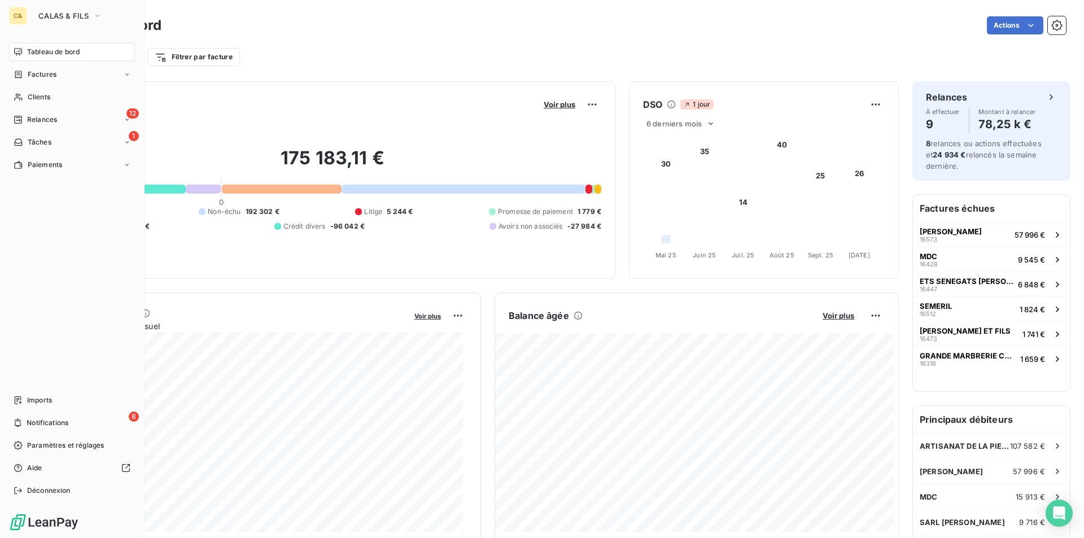
drag, startPoint x: 41, startPoint y: 75, endPoint x: 90, endPoint y: 76, distance: 49.1
click at [41, 75] on span "Factures" at bounding box center [42, 74] width 29 height 10
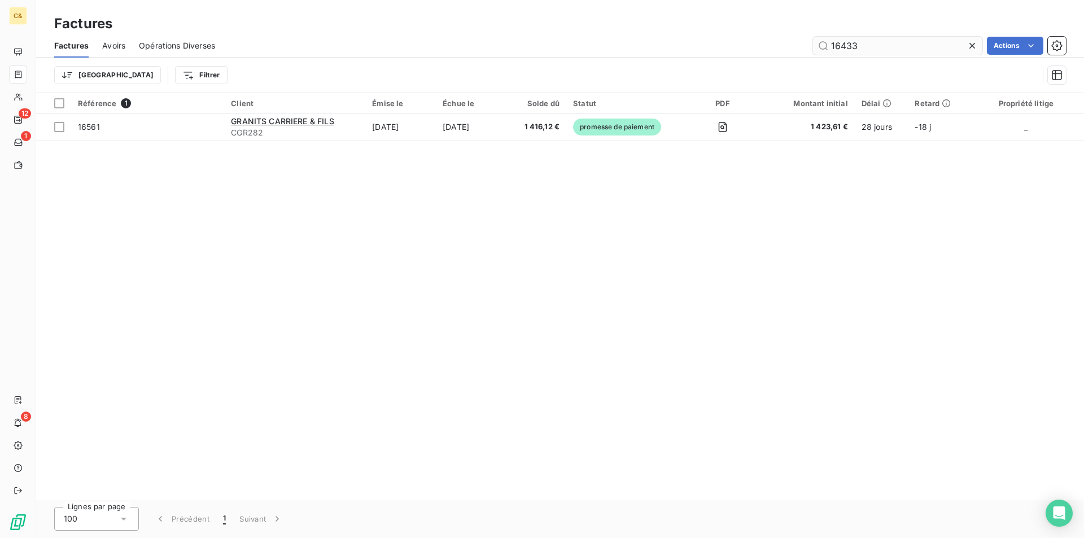
type input "16433"
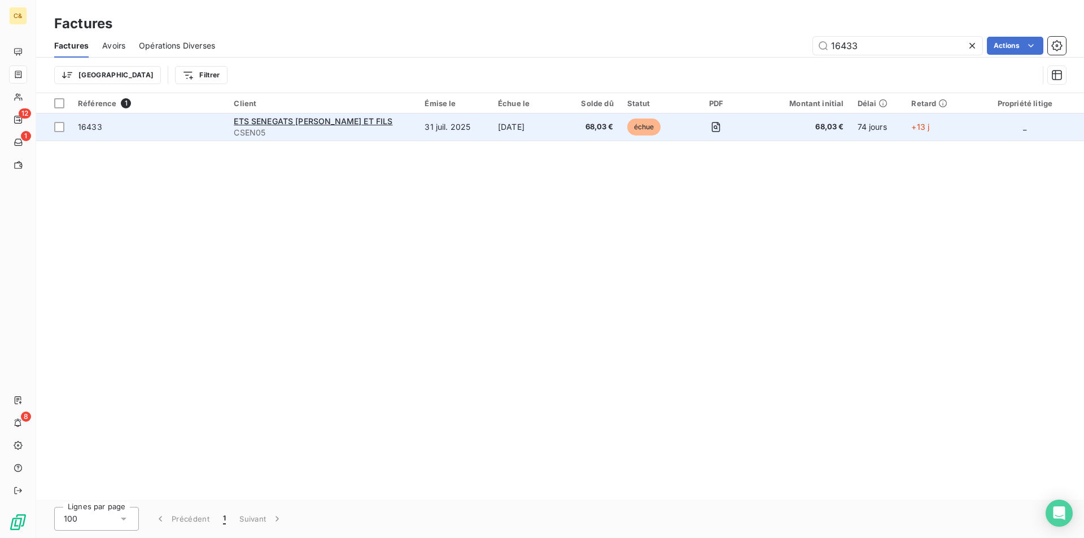
click at [565, 136] on td "68,03 €" at bounding box center [591, 126] width 56 height 27
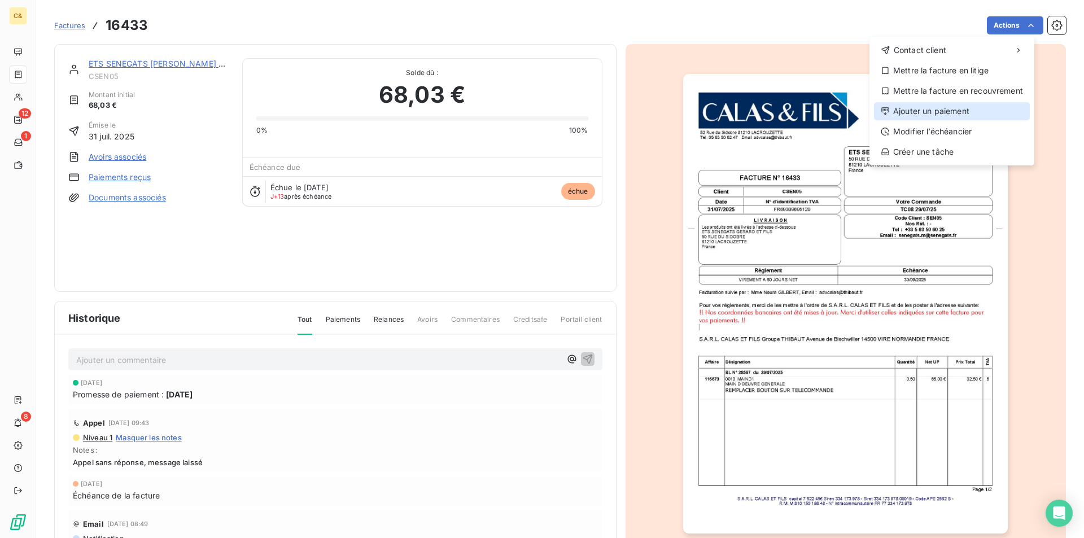
click at [940, 105] on div "Ajouter un paiement" at bounding box center [952, 111] width 156 height 18
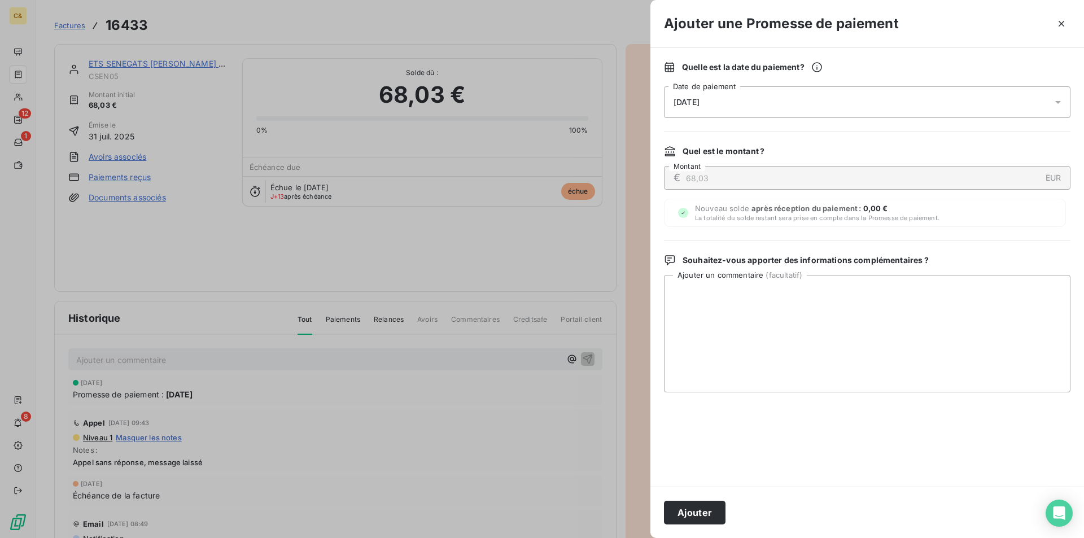
drag, startPoint x: 695, startPoint y: 515, endPoint x: 668, endPoint y: 480, distance: 44.3
click at [695, 515] on button "Ajouter" at bounding box center [695, 513] width 62 height 24
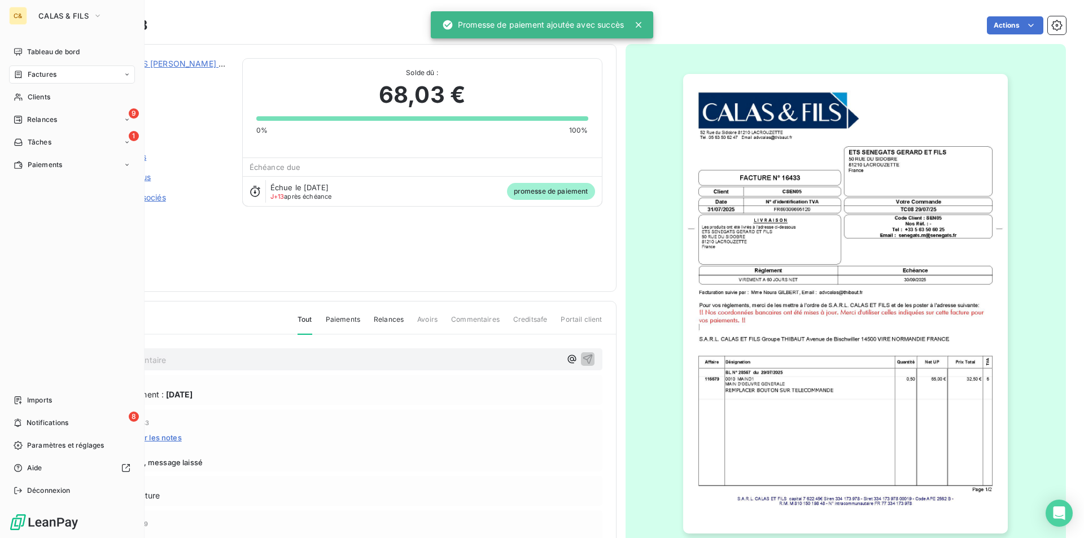
click at [37, 74] on span "Factures" at bounding box center [42, 74] width 29 height 10
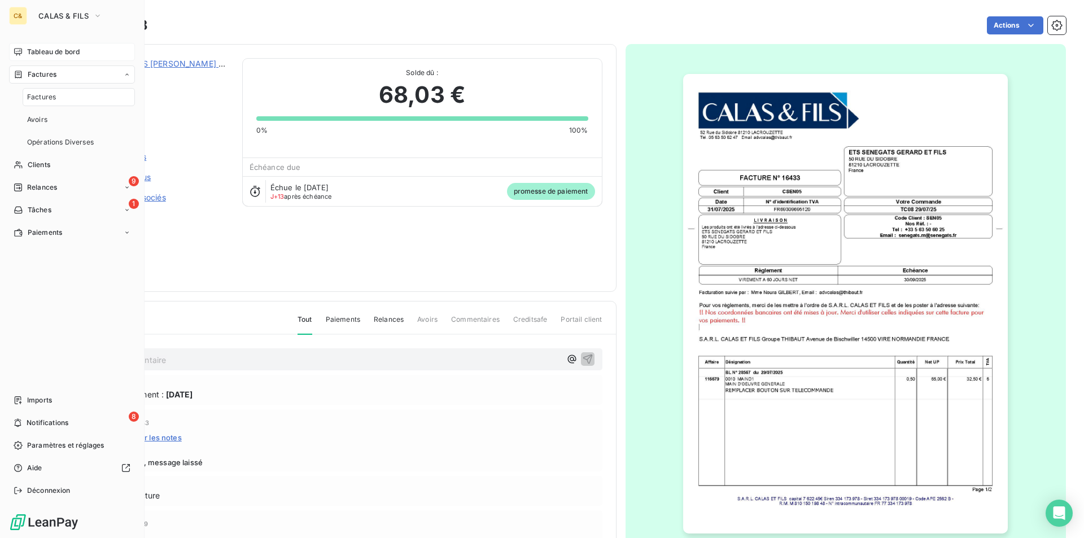
drag, startPoint x: 40, startPoint y: 43, endPoint x: 40, endPoint y: 58, distance: 14.1
click at [40, 43] on div "Tableau de bord" at bounding box center [72, 52] width 126 height 18
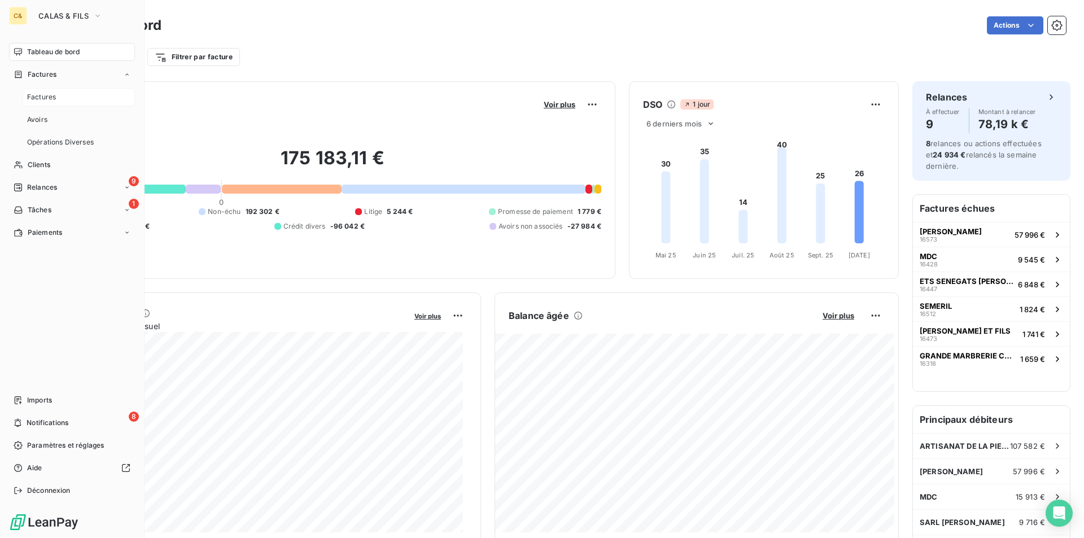
click at [36, 97] on span "Factures" at bounding box center [41, 97] width 29 height 10
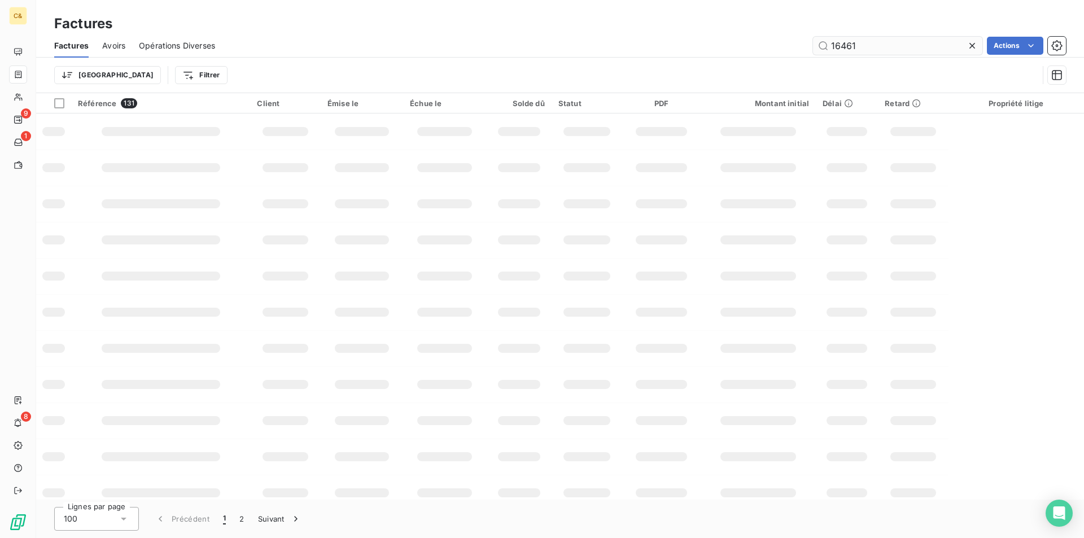
type input "16461"
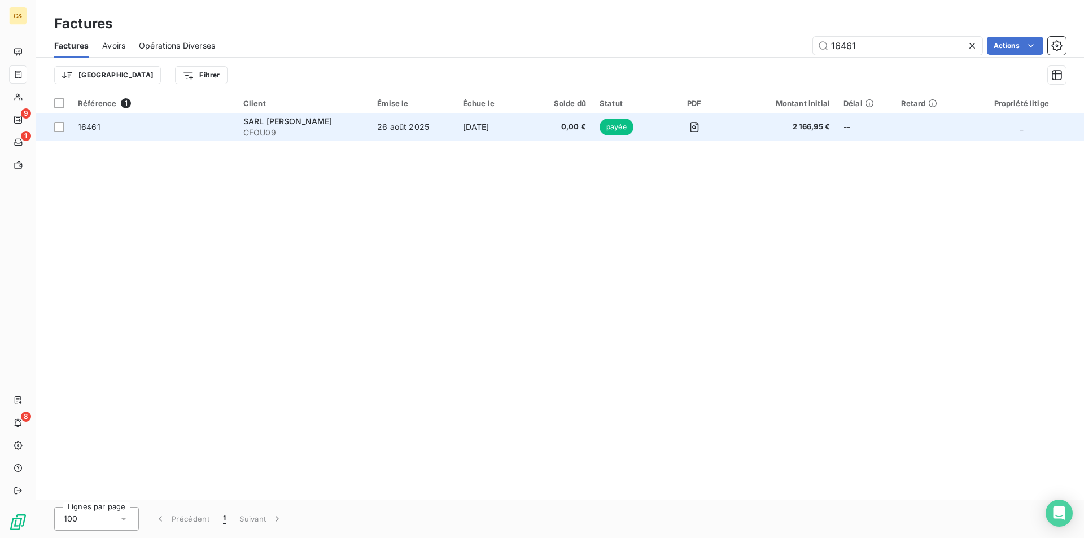
click at [533, 130] on td "[DATE]" at bounding box center [494, 126] width 77 height 27
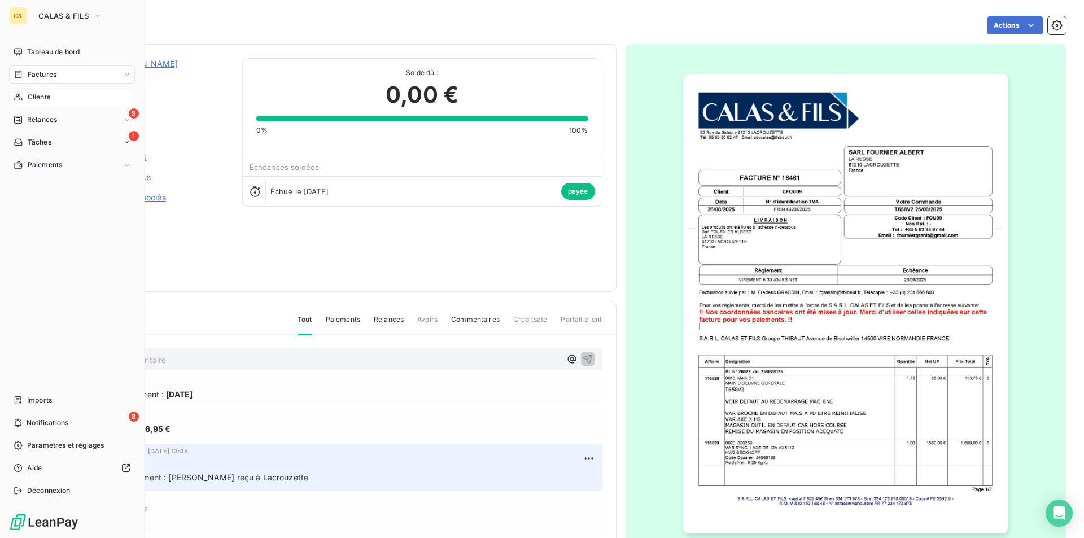
click at [29, 95] on span "Clients" at bounding box center [39, 97] width 23 height 10
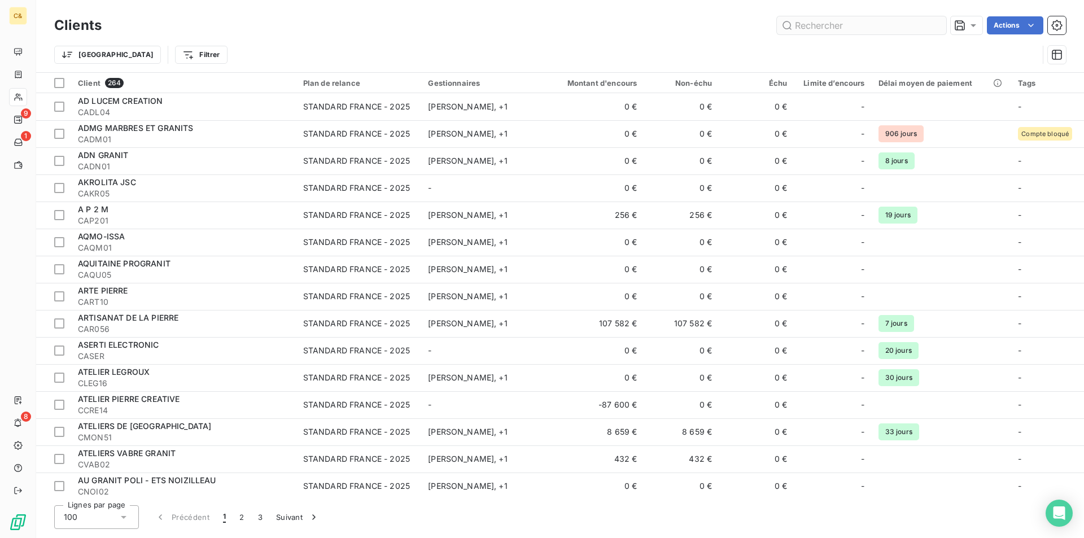
click at [801, 25] on input "text" at bounding box center [861, 25] width 169 height 18
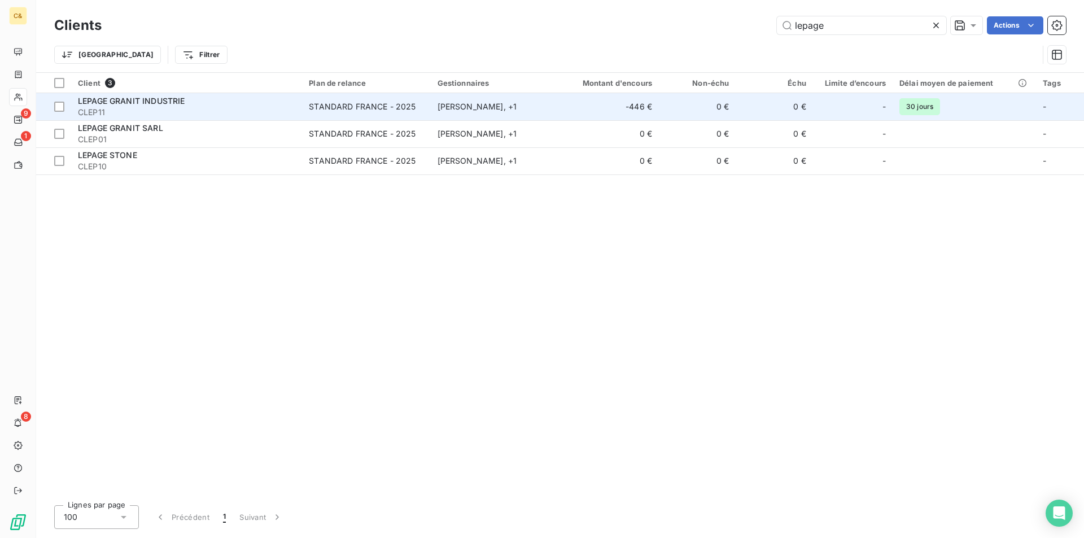
type input "lepage"
click at [161, 98] on span "LEPAGE GRANIT INDUSTRIE" at bounding box center [131, 101] width 107 height 10
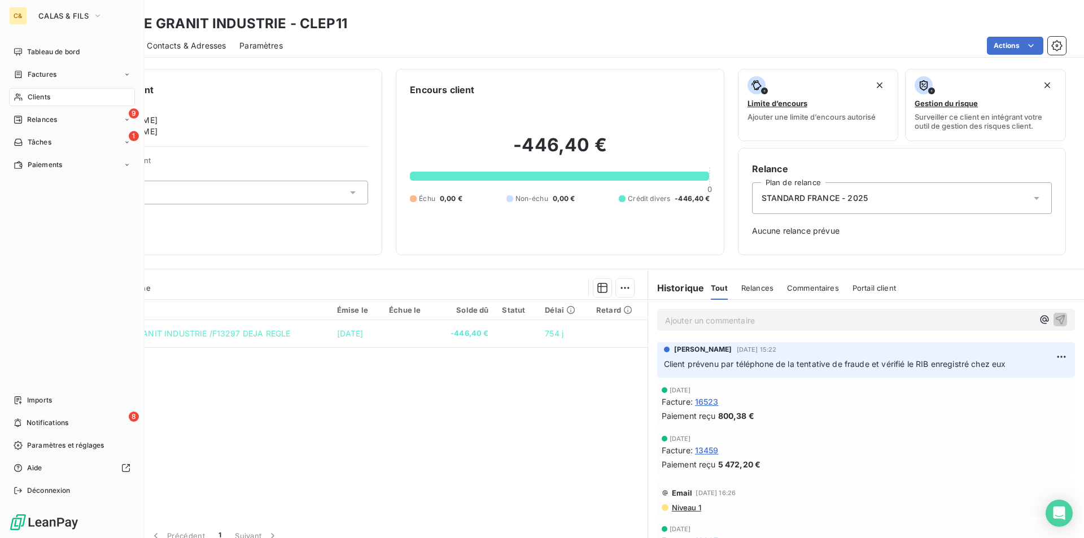
drag, startPoint x: 32, startPoint y: 99, endPoint x: 114, endPoint y: 97, distance: 81.9
click at [32, 99] on span "Clients" at bounding box center [39, 97] width 23 height 10
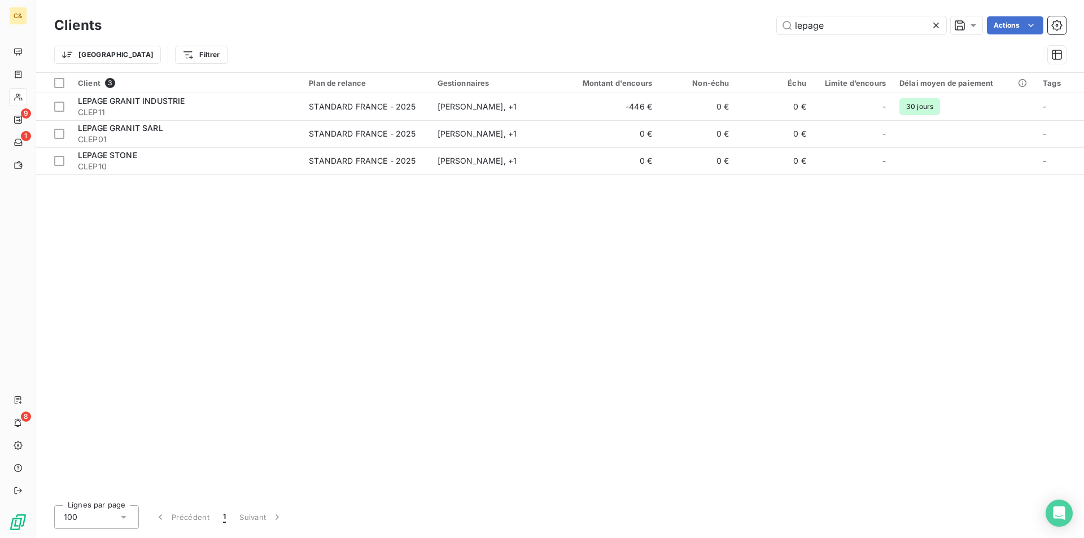
drag, startPoint x: 836, startPoint y: 29, endPoint x: 791, endPoint y: 38, distance: 46.0
click at [791, 38] on div "Clients lepage Actions Trier Filtrer" at bounding box center [559, 43] width 1011 height 59
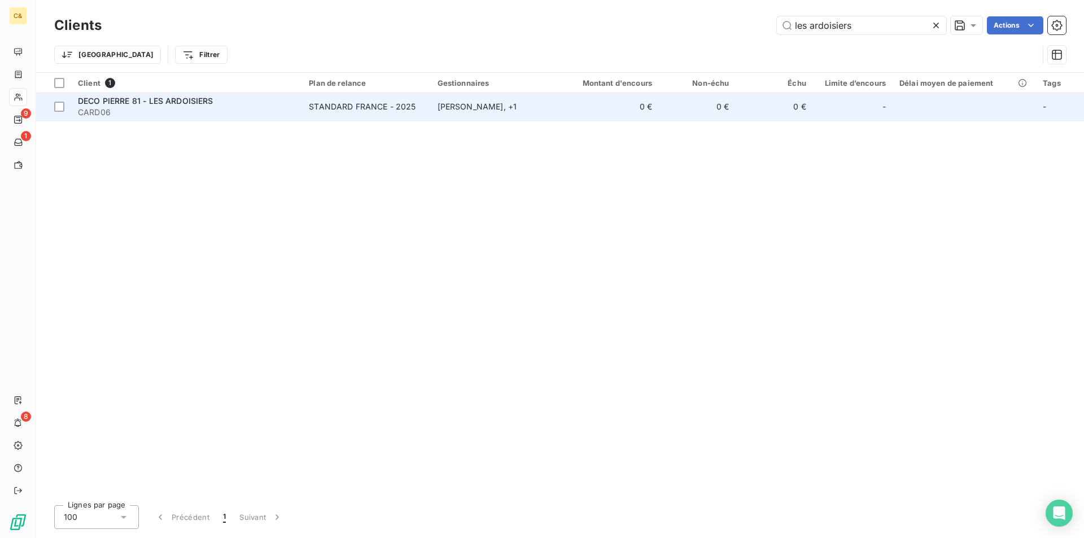
type input "les ardoisiers"
click at [241, 102] on div "DECO PIERRE 81 - LES ARDOISIERS" at bounding box center [186, 100] width 217 height 11
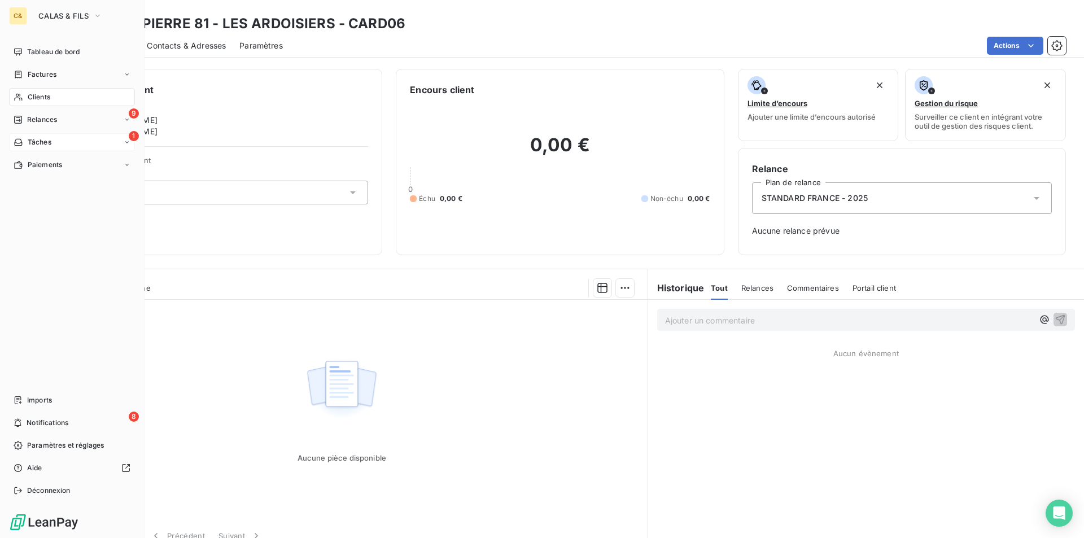
drag, startPoint x: 31, startPoint y: 119, endPoint x: 72, endPoint y: 134, distance: 43.9
click at [31, 119] on span "Relances" at bounding box center [42, 120] width 30 height 10
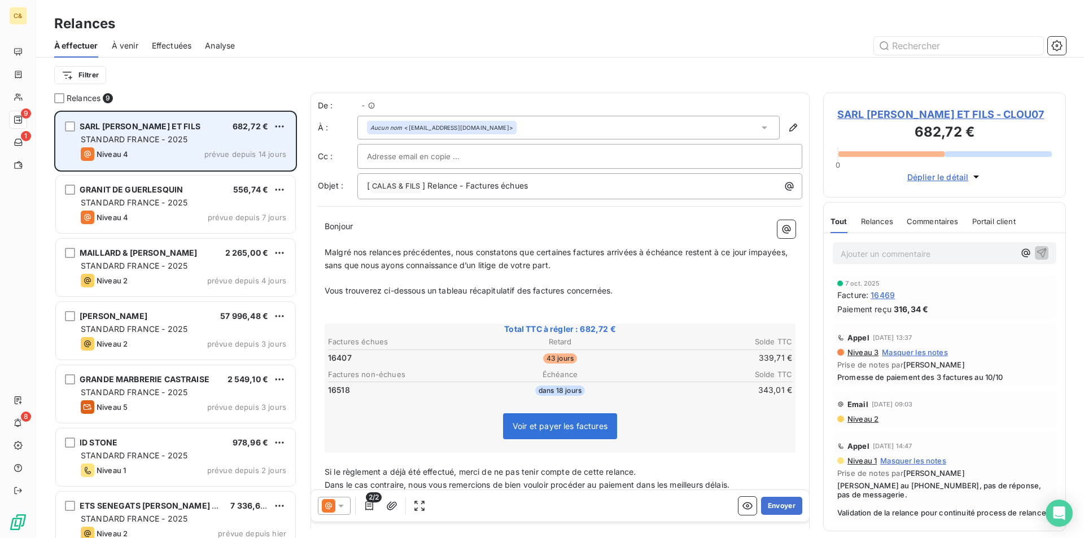
scroll to position [419, 234]
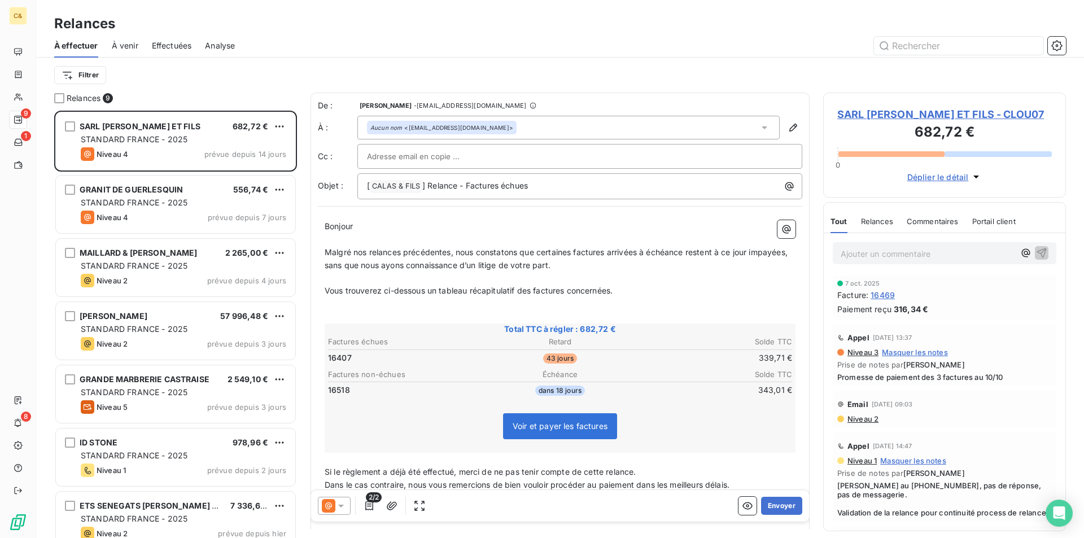
click at [912, 116] on span "SARL [PERSON_NAME] ET FILS - CLOU07" at bounding box center [944, 114] width 214 height 15
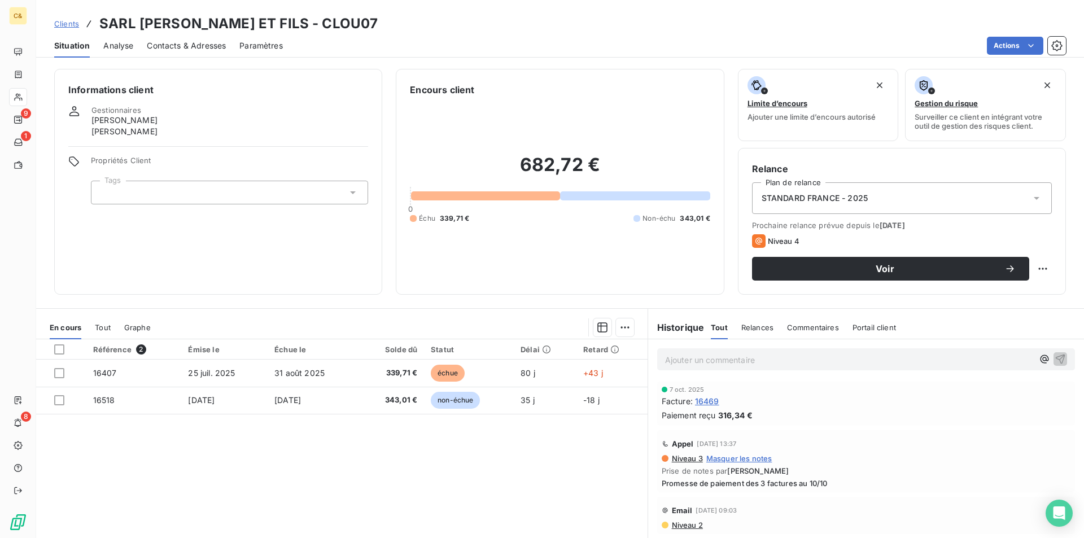
click at [471, 486] on div "Référence 2 Émise le Échue le Solde dû Statut Délai Retard 16407 25 juil. 2025 …" at bounding box center [341, 447] width 611 height 217
click at [832, 269] on span "Voir" at bounding box center [884, 268] width 239 height 9
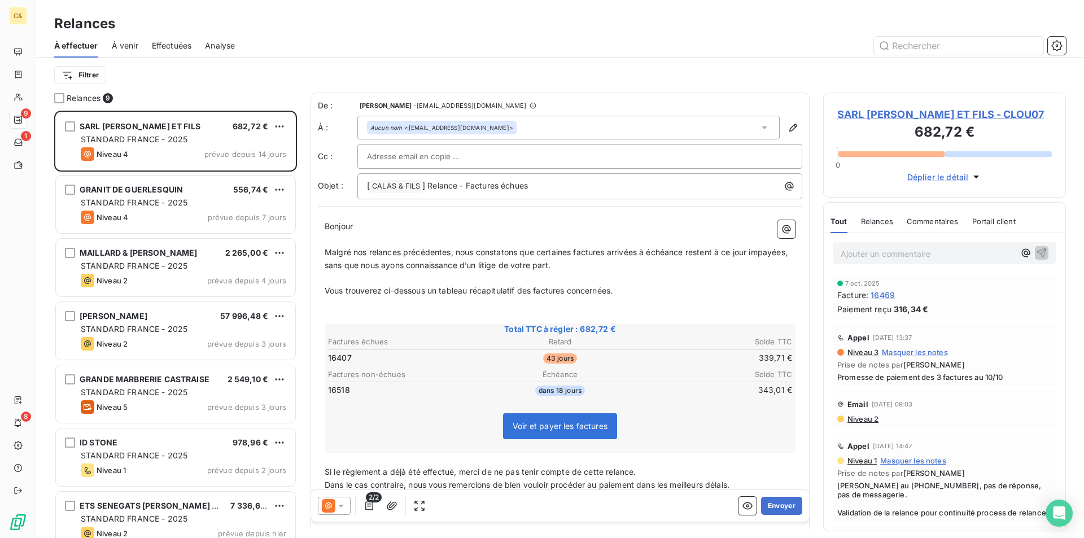
scroll to position [419, 234]
click at [766, 503] on button "Envoyer" at bounding box center [781, 506] width 41 height 18
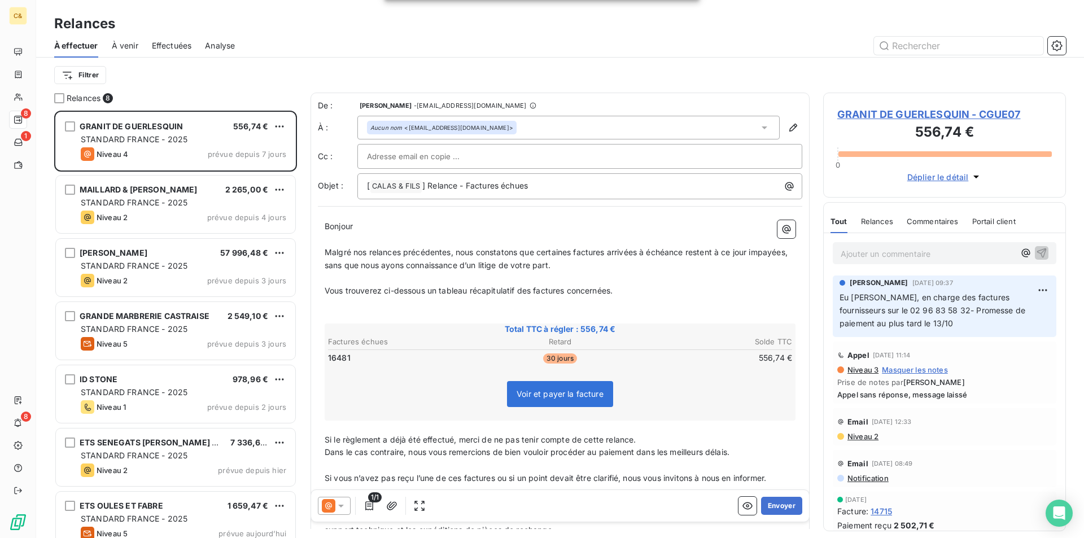
click at [926, 111] on span "GRANIT DE GUERLESQUIN - CGUE07" at bounding box center [944, 114] width 214 height 15
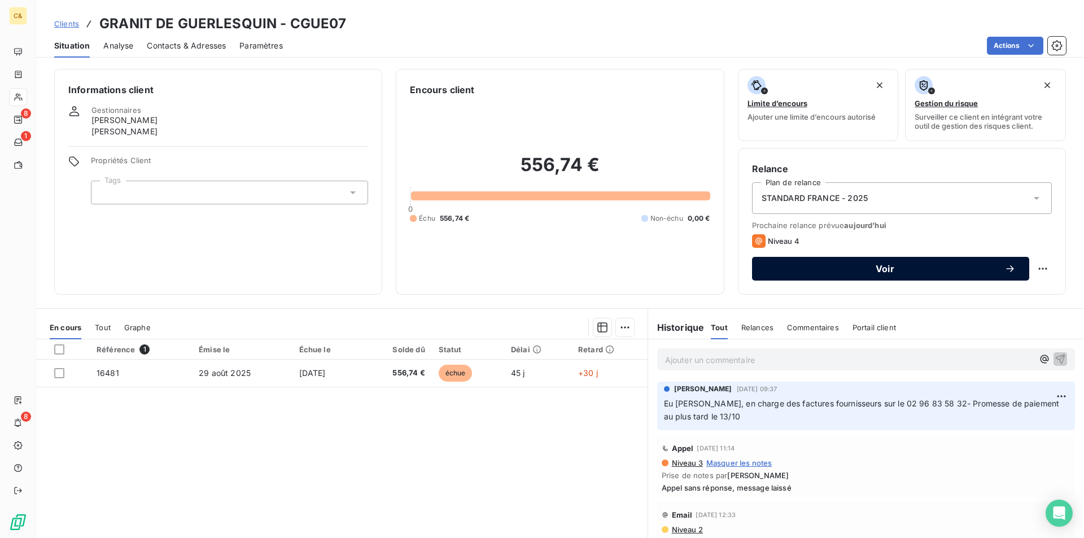
click at [847, 269] on span "Voir" at bounding box center [884, 268] width 239 height 9
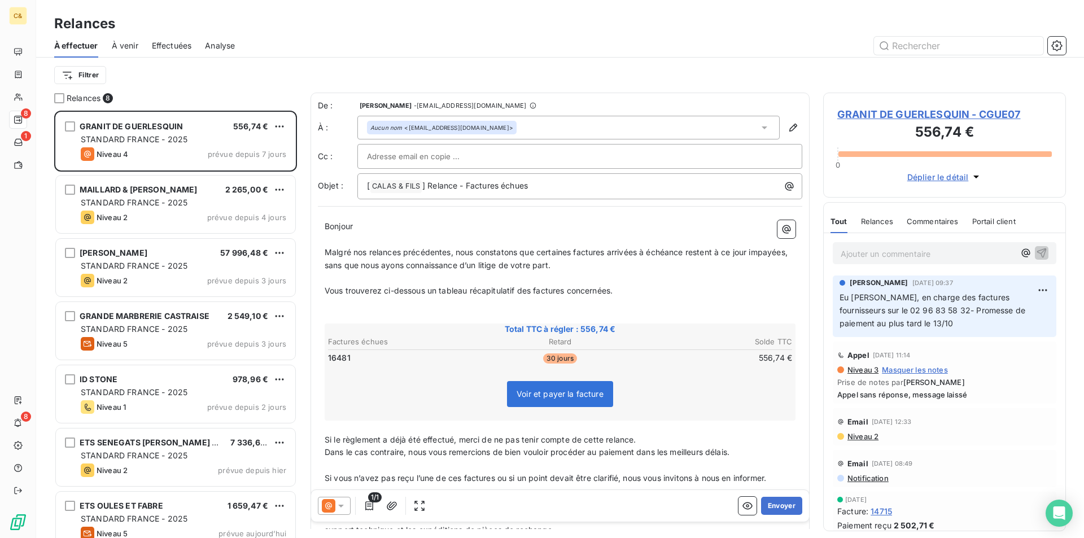
scroll to position [419, 234]
click at [771, 507] on button "Envoyer" at bounding box center [781, 506] width 41 height 18
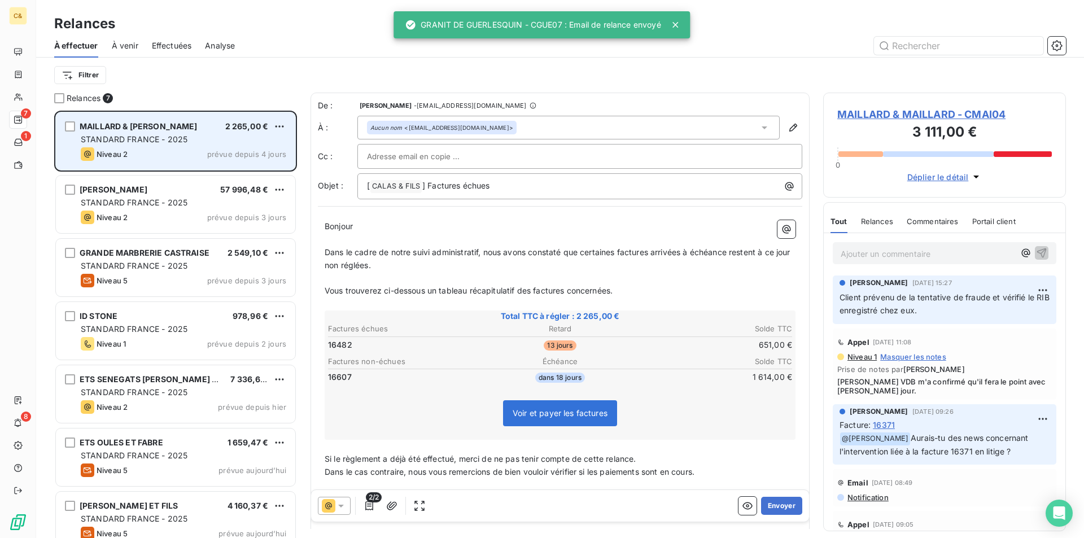
click at [191, 153] on div "Niveau 2 prévue depuis 4 jours" at bounding box center [183, 154] width 205 height 14
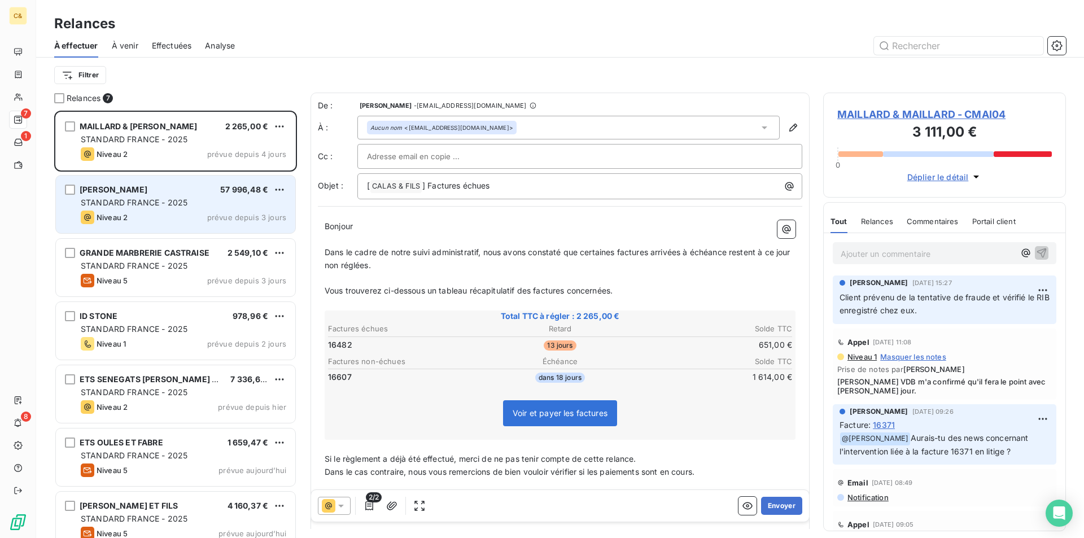
click at [178, 224] on div "SAS BLETON 57 996,48 € STANDARD FRANCE - 2025 Niveau 2 prévue depuis 3 jours" at bounding box center [175, 205] width 239 height 58
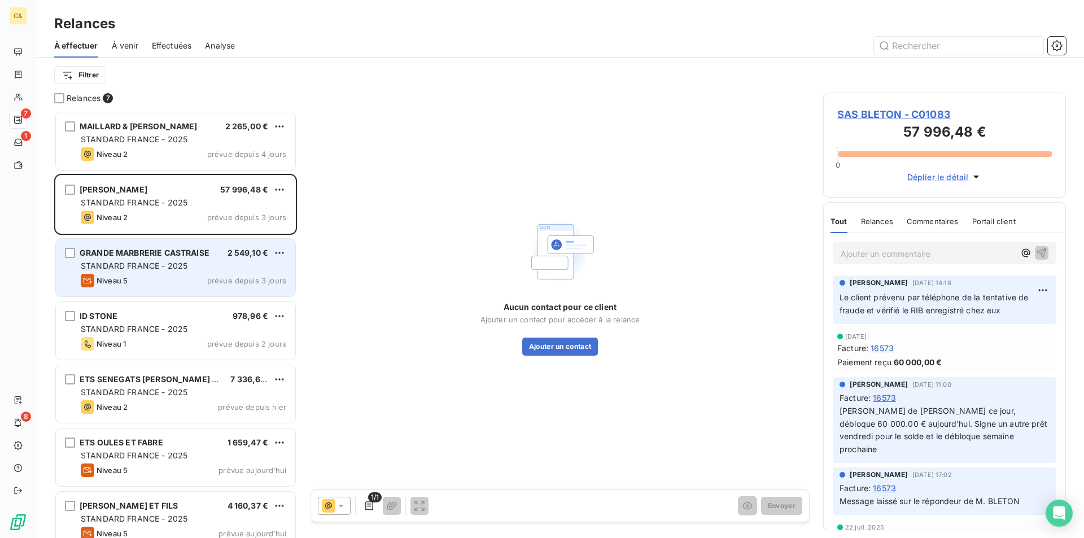
click at [194, 277] on div "Niveau 5 prévue depuis 3 jours" at bounding box center [183, 281] width 205 height 14
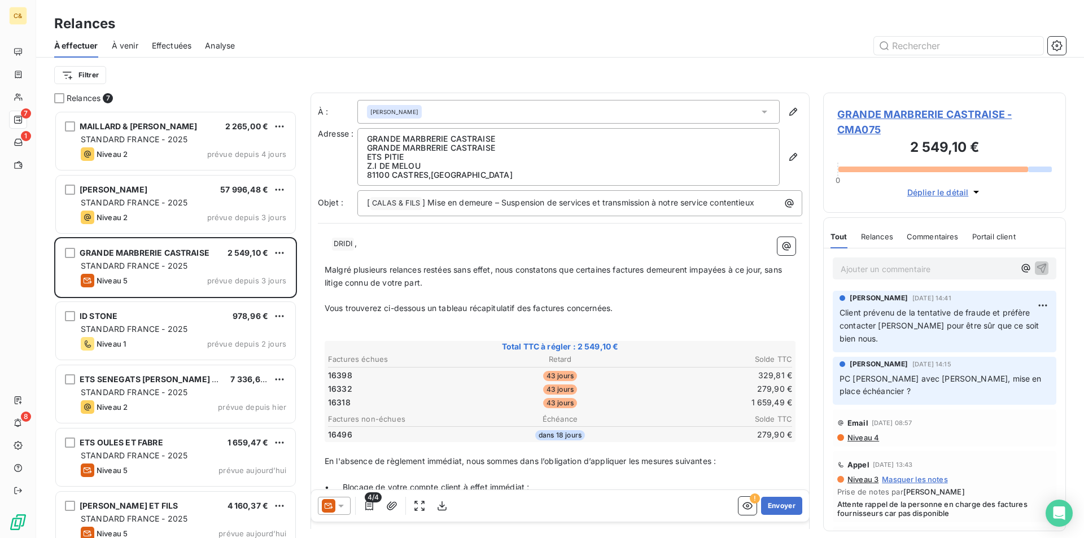
click at [889, 115] on span "GRANDE MARBRERIE CASTRAISE - CMA075" at bounding box center [944, 122] width 214 height 30
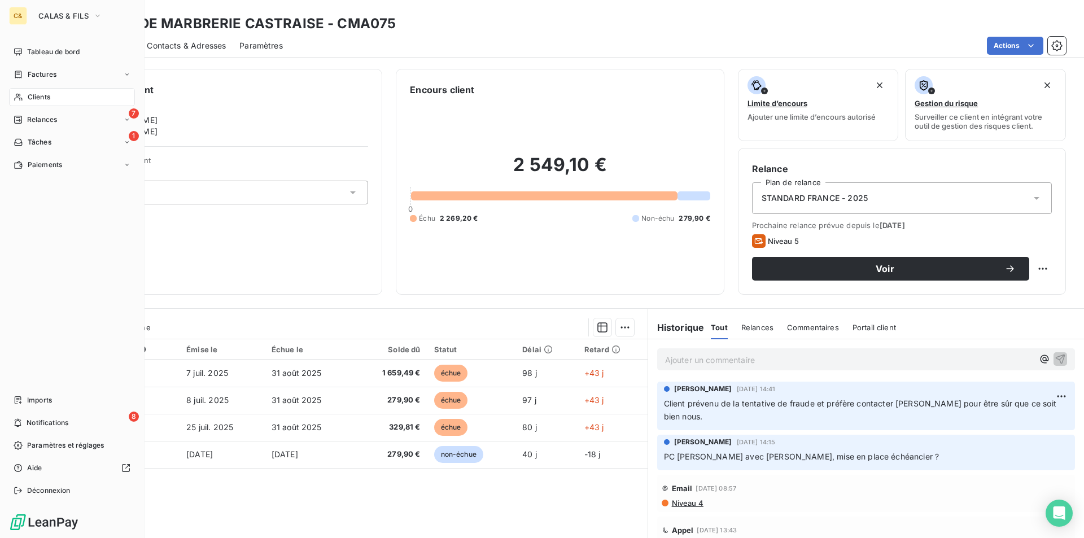
drag, startPoint x: 38, startPoint y: 97, endPoint x: 52, endPoint y: 97, distance: 14.1
click at [40, 97] on span "Clients" at bounding box center [39, 97] width 23 height 10
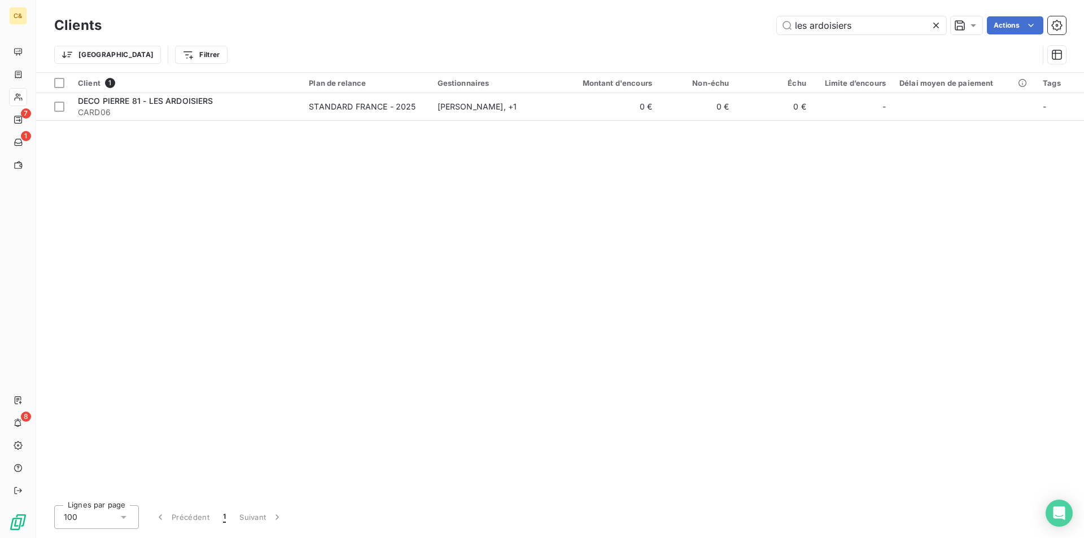
drag, startPoint x: 202, startPoint y: 117, endPoint x: 213, endPoint y: 120, distance: 11.6
click at [202, 117] on span "CARD06" at bounding box center [186, 112] width 217 height 11
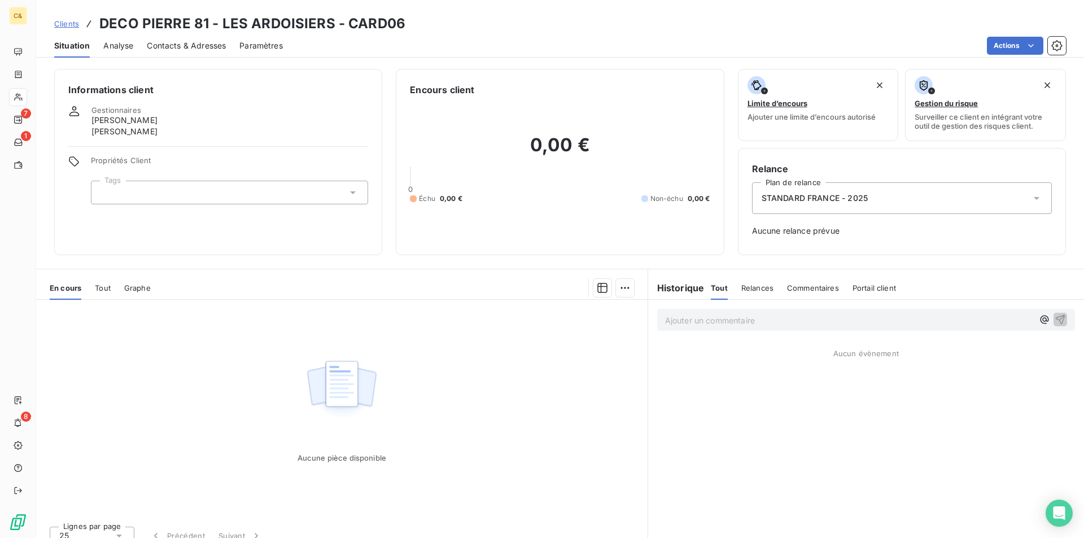
click at [722, 321] on p "Ajouter un commentaire ﻿" at bounding box center [849, 320] width 368 height 14
click at [665, 318] on span "redressement judiciaire prononcé le [DATE] à l’égard de [PERSON_NAME] (81)" at bounding box center [813, 319] width 296 height 10
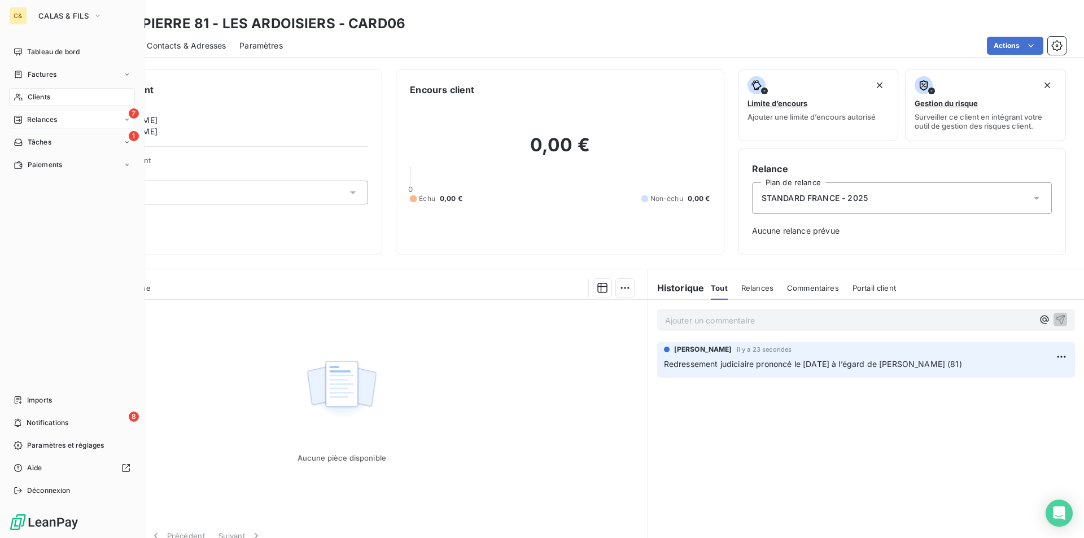
click at [36, 116] on span "Relances" at bounding box center [42, 120] width 30 height 10
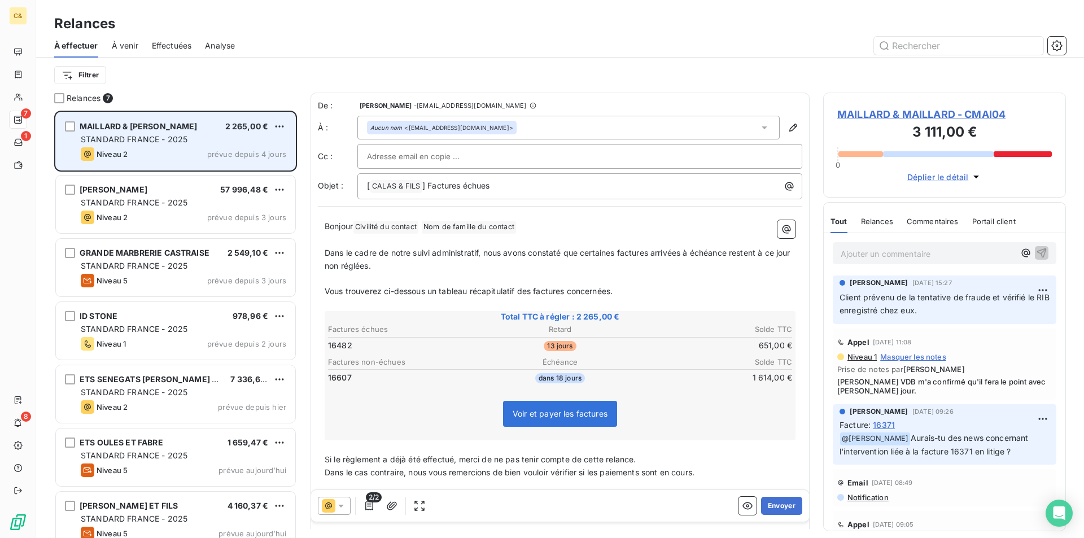
scroll to position [419, 234]
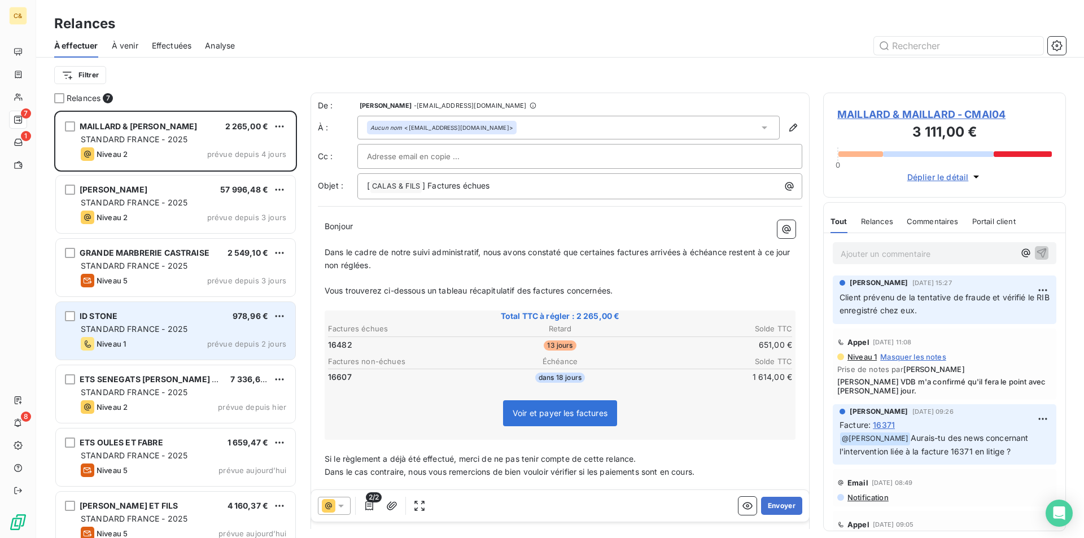
click at [185, 347] on div "Niveau 1 prévue depuis 2 jours" at bounding box center [183, 344] width 205 height 14
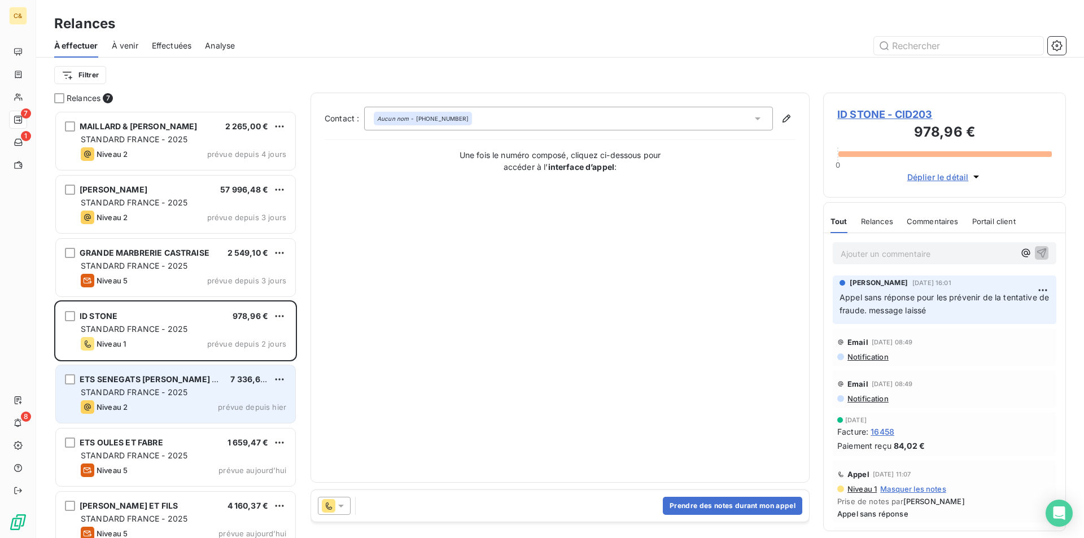
click at [173, 409] on div "Niveau 2 prévue depuis hier" at bounding box center [183, 407] width 205 height 14
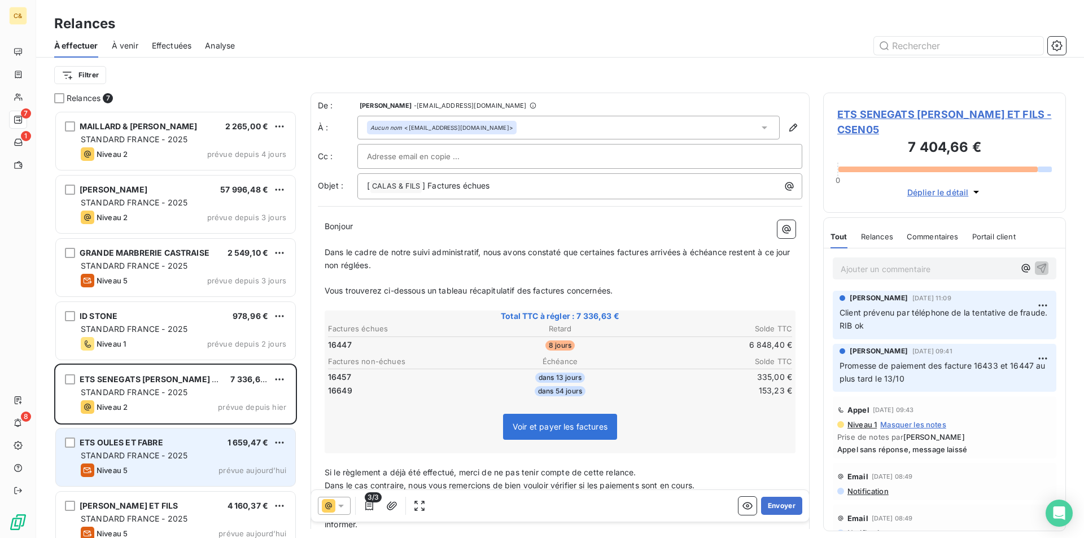
click at [184, 469] on div "Niveau 5 prévue aujourd’hui" at bounding box center [183, 470] width 205 height 14
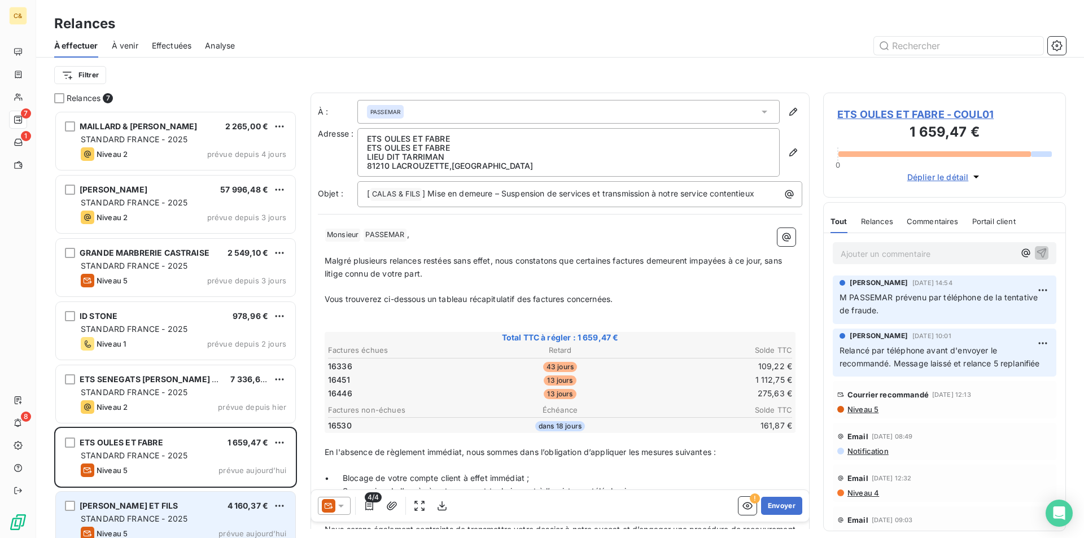
click at [201, 516] on div "STANDARD FRANCE - 2025" at bounding box center [183, 518] width 205 height 11
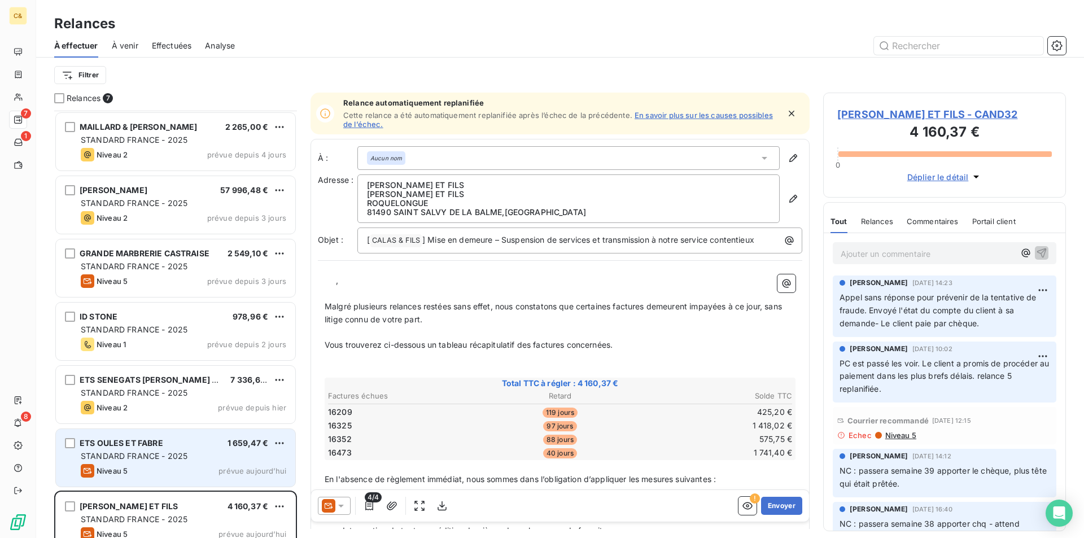
scroll to position [16, 0]
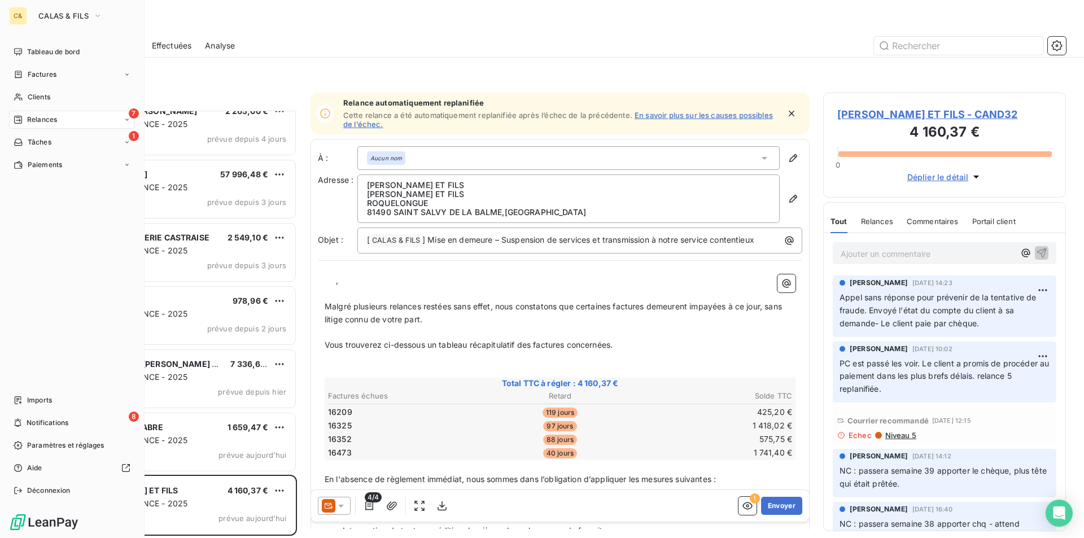
drag, startPoint x: 36, startPoint y: 95, endPoint x: 108, endPoint y: 112, distance: 74.2
click at [36, 95] on span "Clients" at bounding box center [39, 97] width 23 height 10
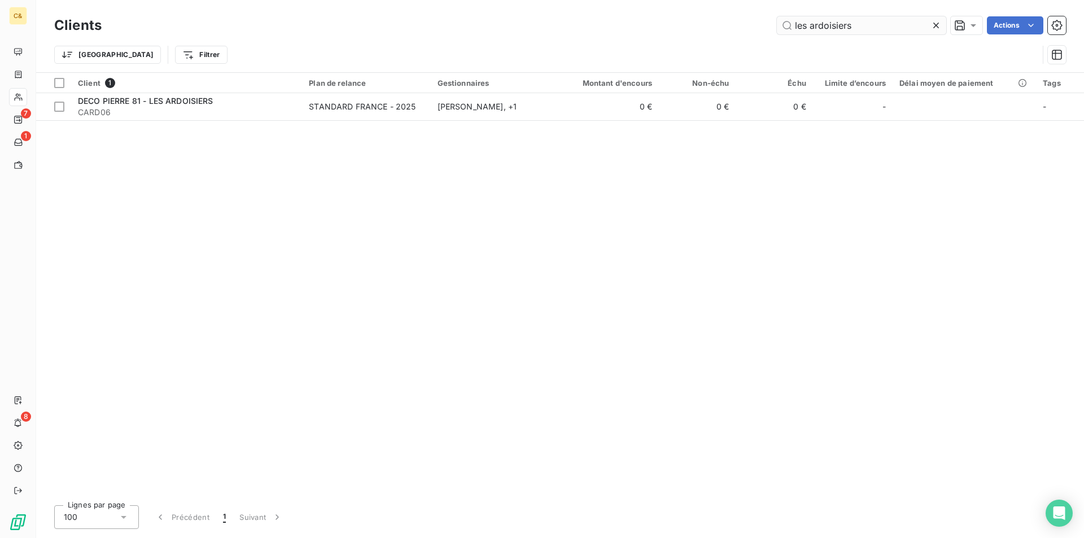
drag, startPoint x: 875, startPoint y: 28, endPoint x: 804, endPoint y: 32, distance: 71.3
click at [796, 29] on input "les ardoisiers" at bounding box center [861, 25] width 169 height 18
type input "l"
type input "amalr"
